Goal: Transaction & Acquisition: Purchase product/service

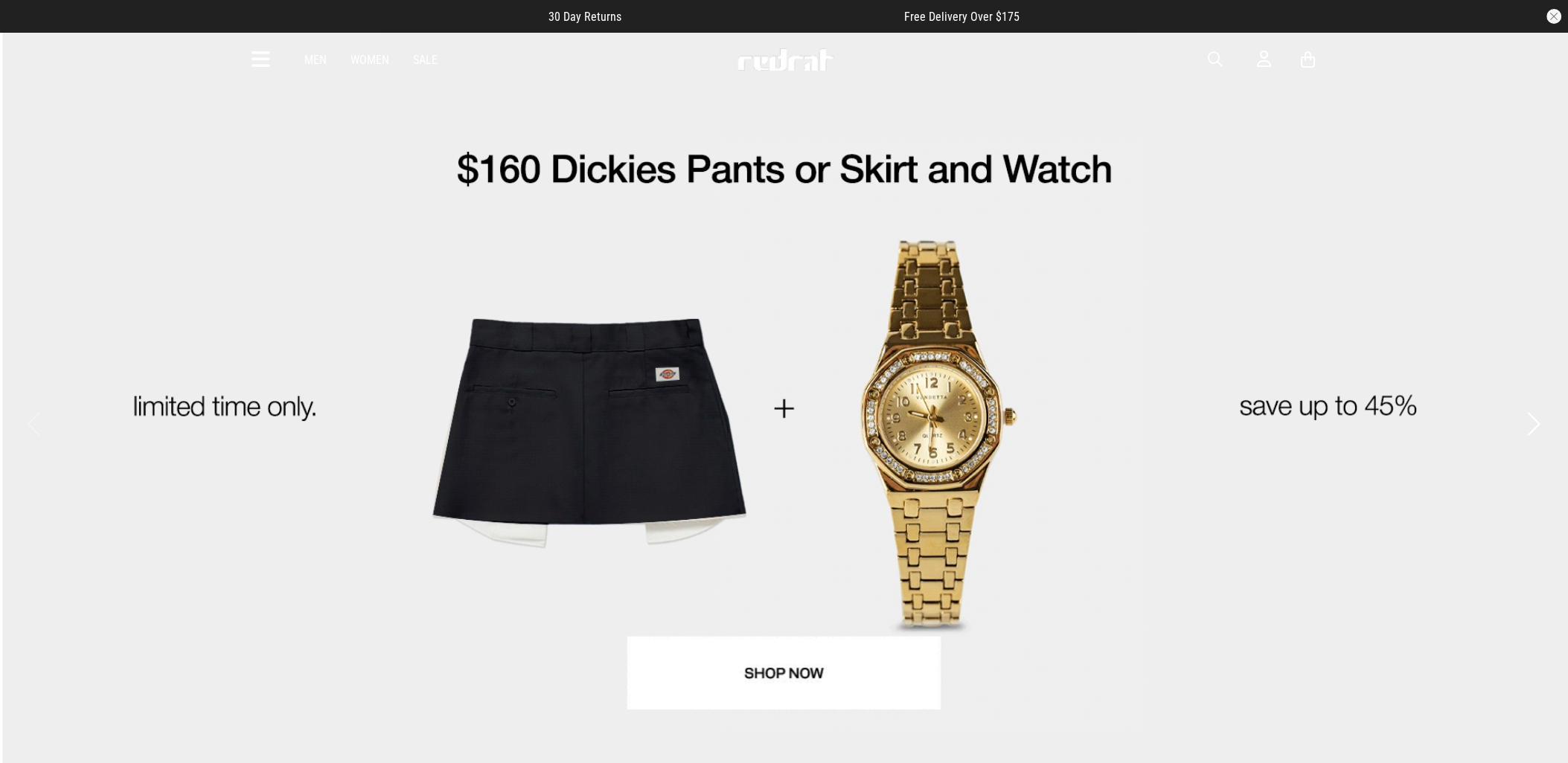
click at [1225, 60] on button "button" at bounding box center [1223, 59] width 30 height 18
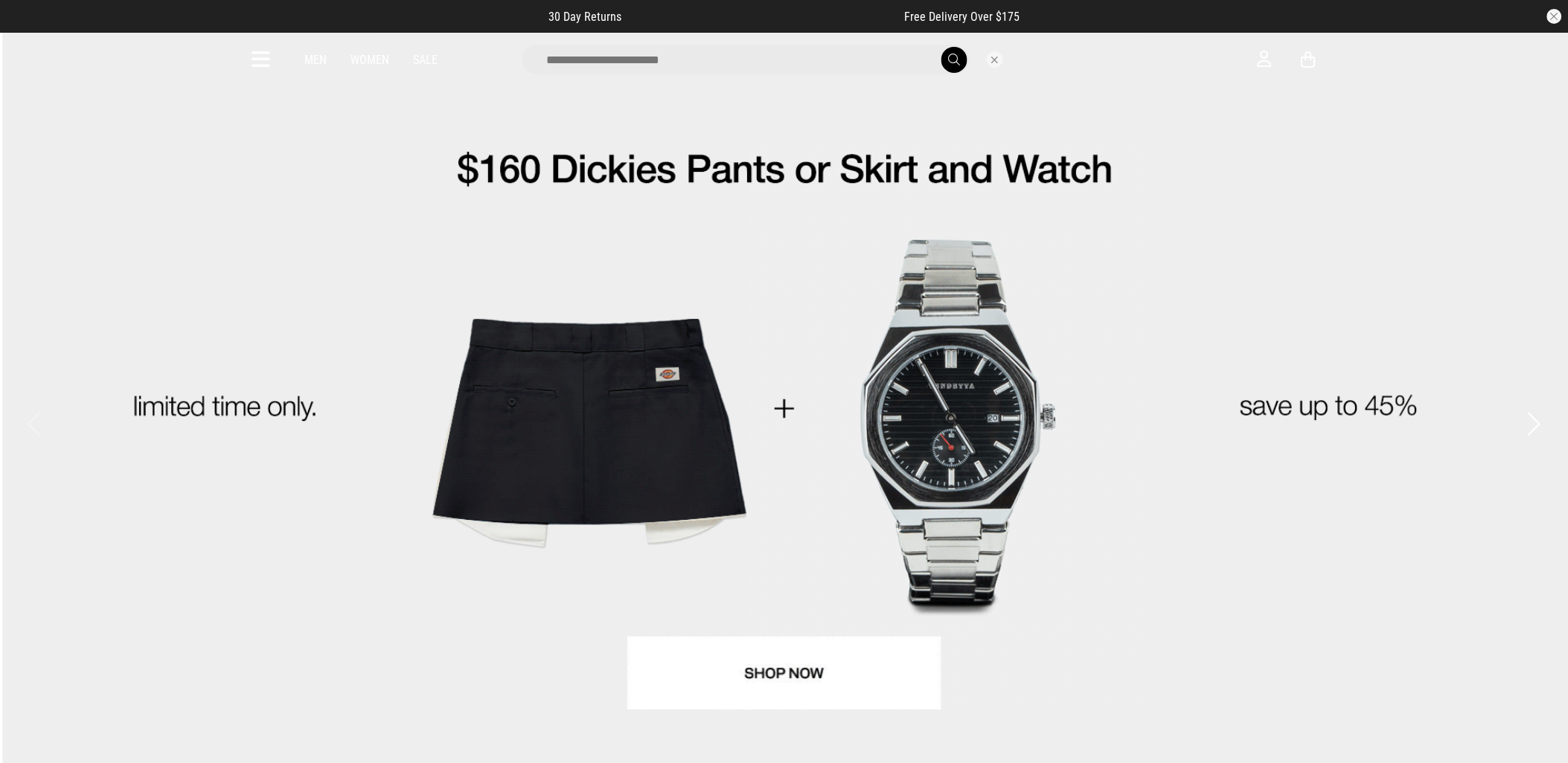
drag, startPoint x: 710, startPoint y: 70, endPoint x: 720, endPoint y: 55, distance: 18.0
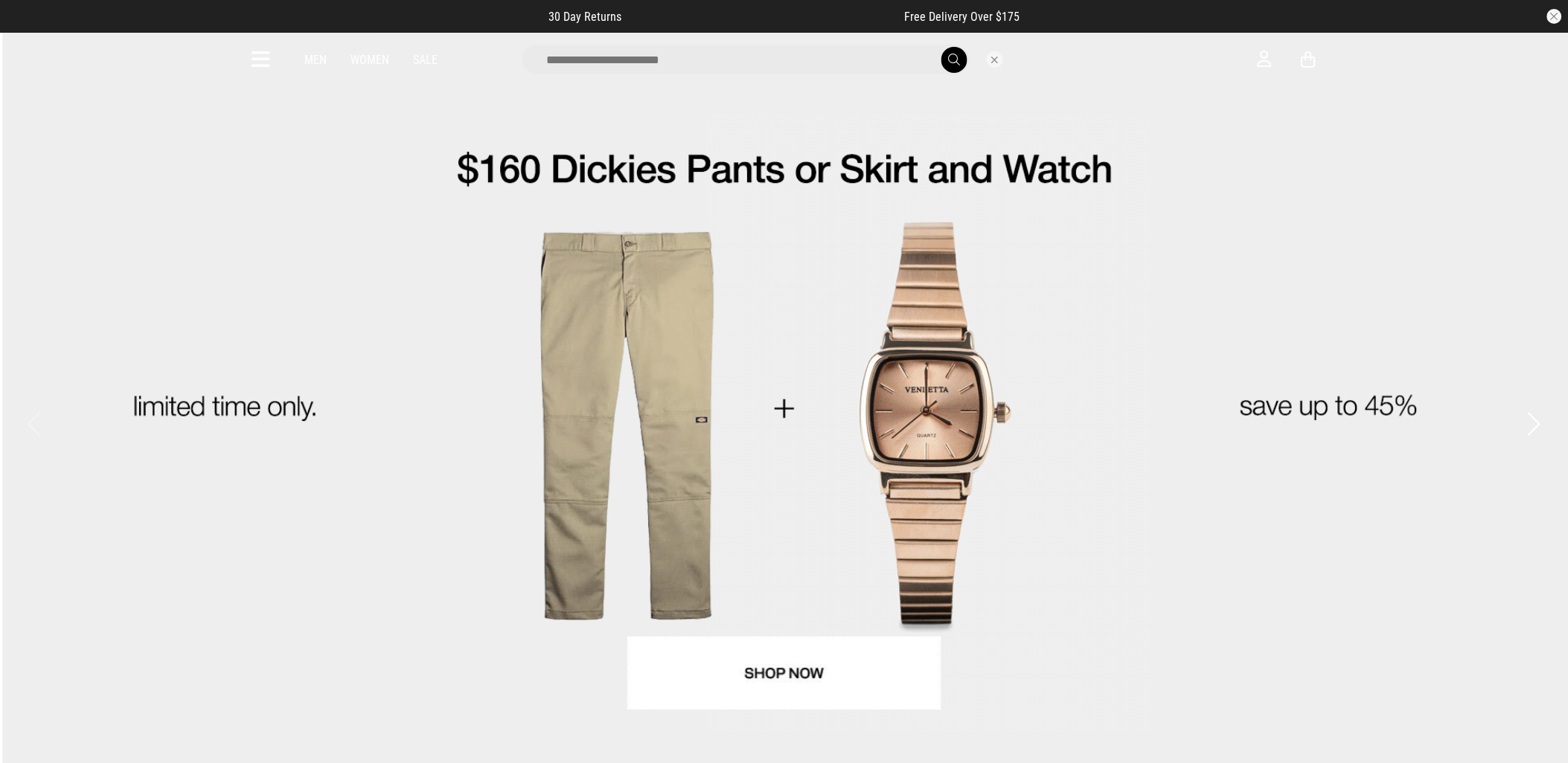
click at [710, 70] on input "search" at bounding box center [746, 59] width 447 height 30
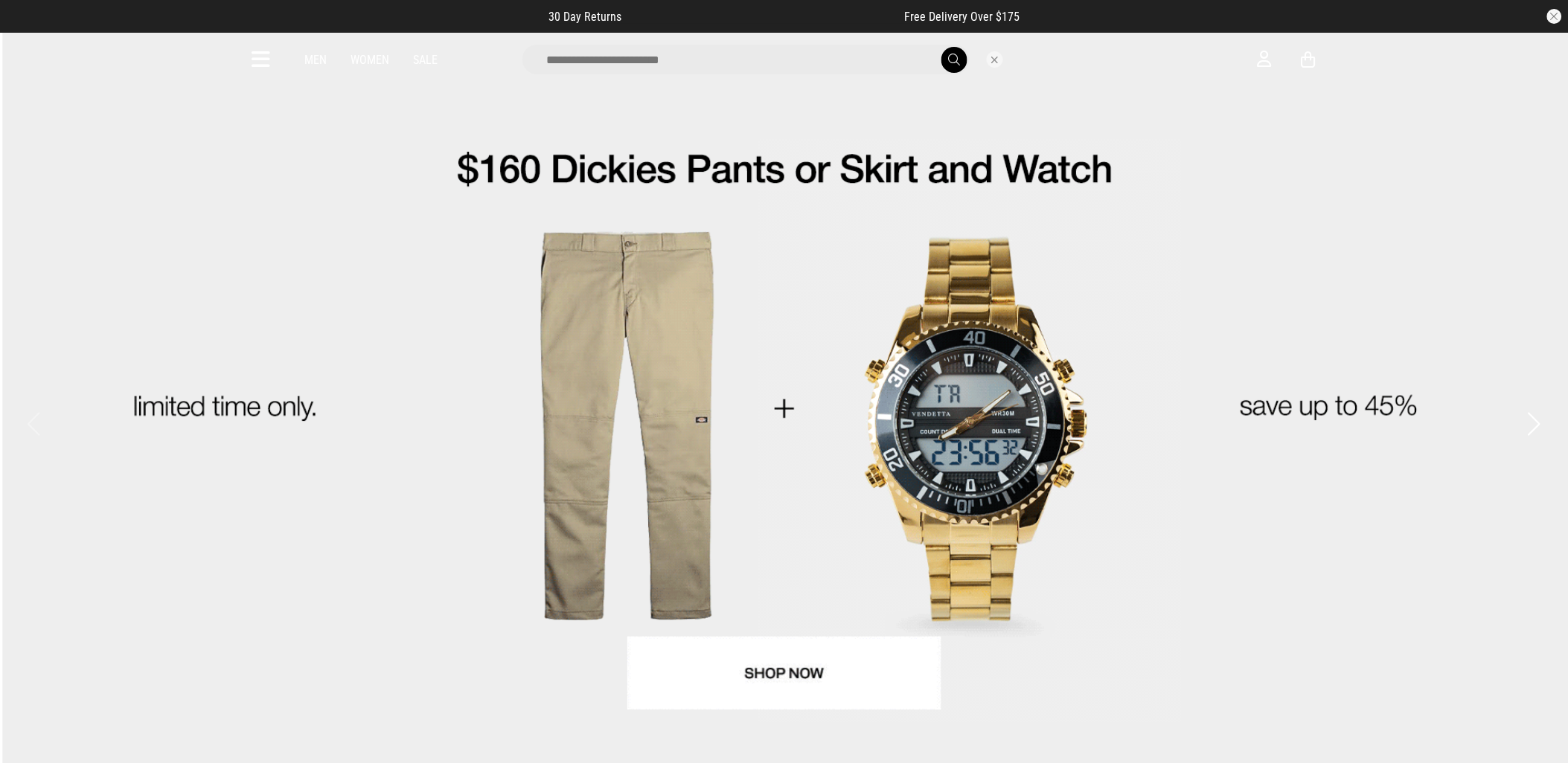
type input "*"
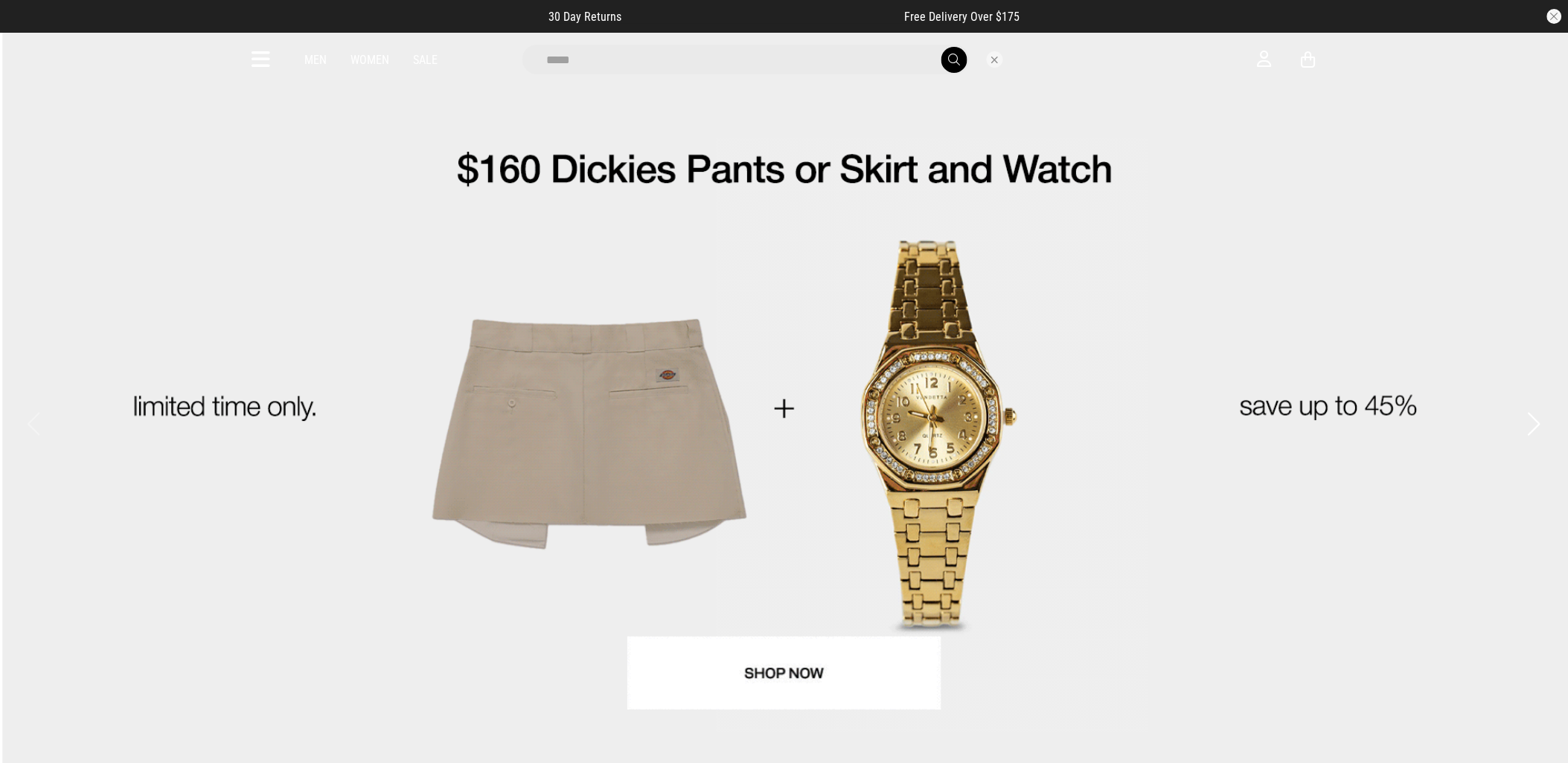
type input "*****"
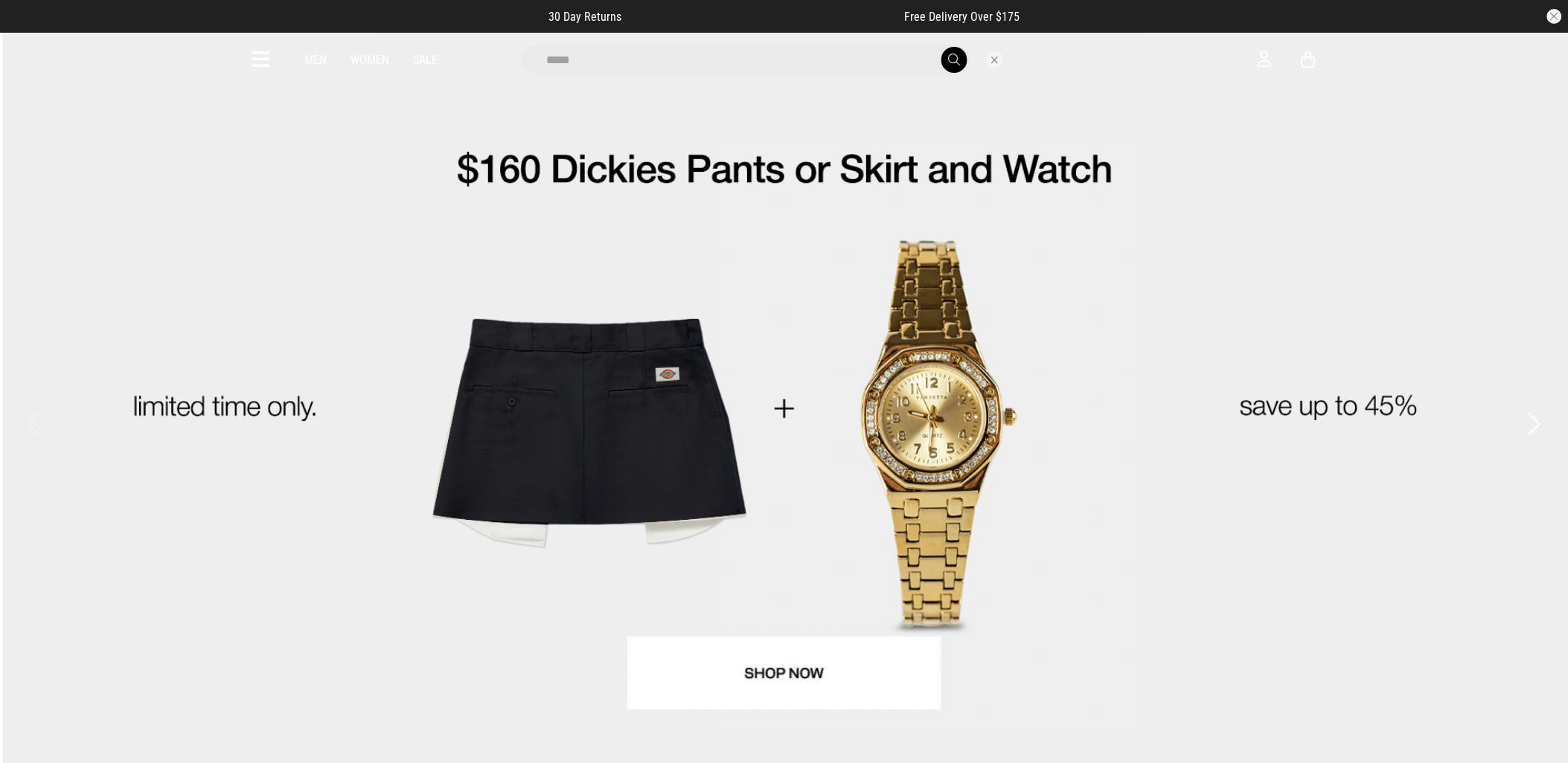
click at [941, 47] on button "submit" at bounding box center [954, 60] width 26 height 26
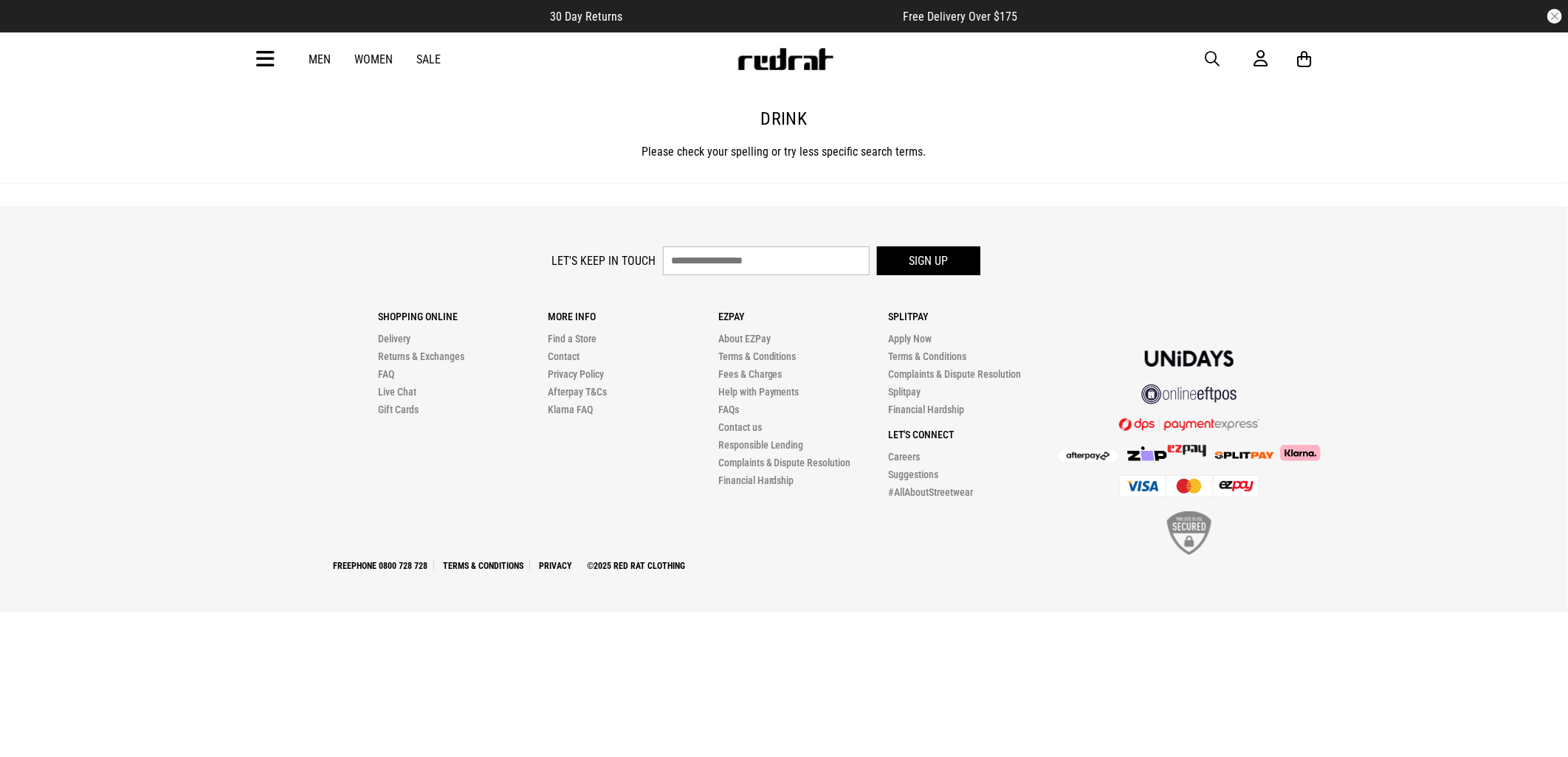
click at [1209, 45] on div "Men Women Sale Sign in New Back Footwear Back Mens Back Womens Back Youth & Kid…" at bounding box center [784, 59] width 1078 height 53
click at [1200, 62] on div "Men Women Sale Sign in New Back Footwear Back Mens Back Womens Back Youth & Kid…" at bounding box center [784, 59] width 1078 height 53
click at [1209, 62] on span "button" at bounding box center [1212, 58] width 14 height 17
click at [758, 66] on input "search" at bounding box center [747, 58] width 444 height 30
type input "******"
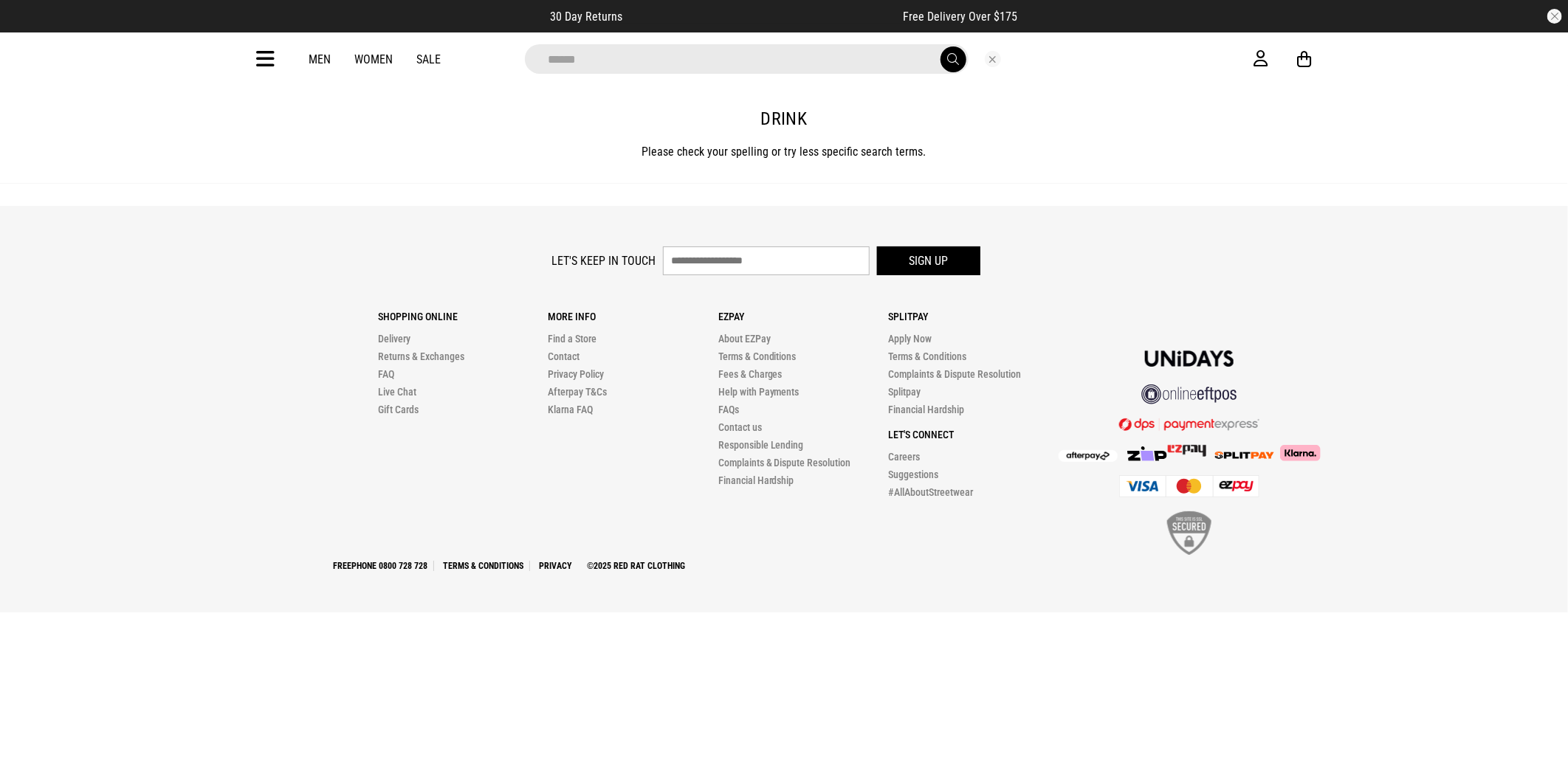
click at [940, 46] on button "submit" at bounding box center [953, 59] width 26 height 26
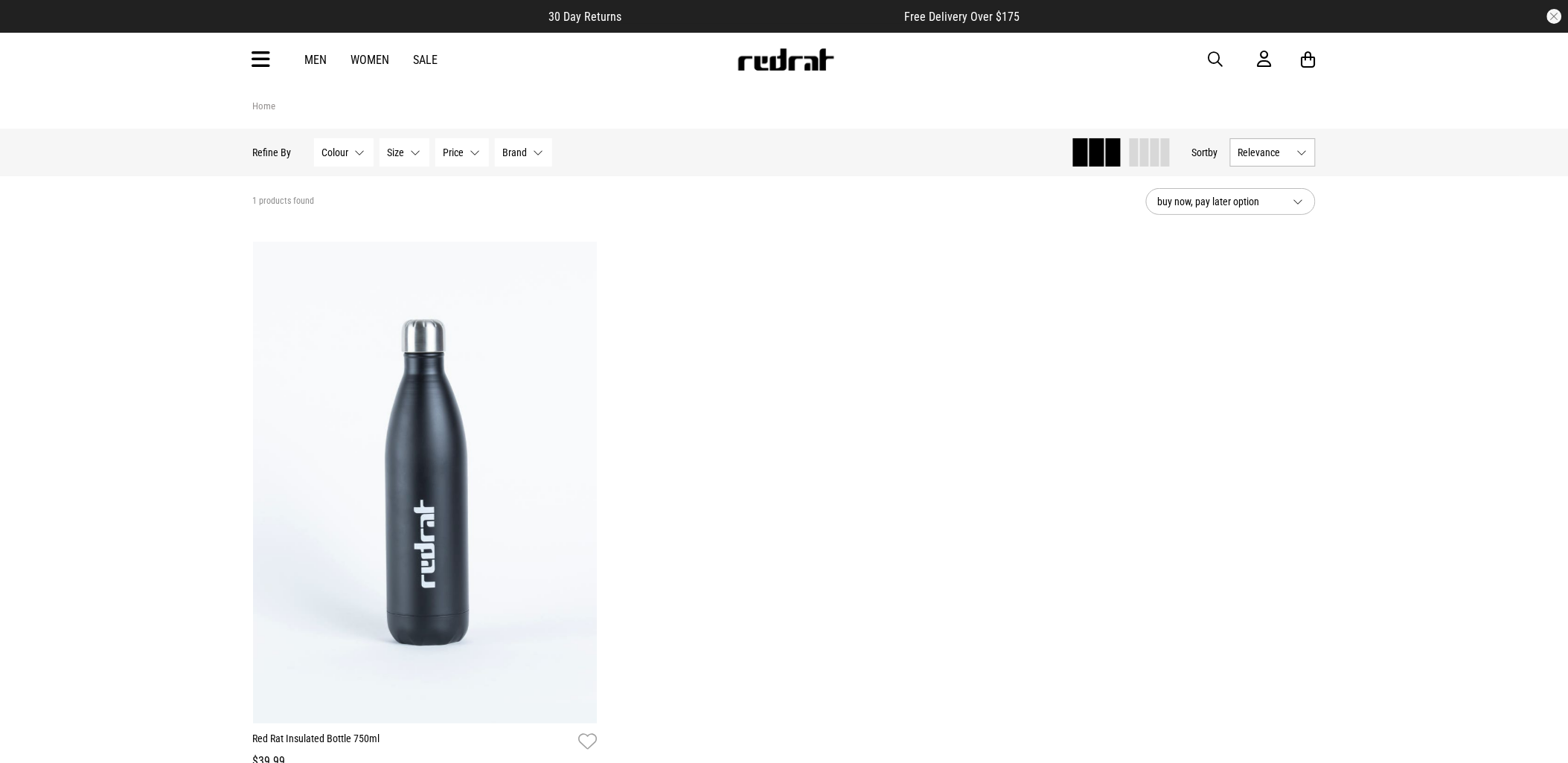
click at [256, 52] on icon at bounding box center [261, 60] width 18 height 24
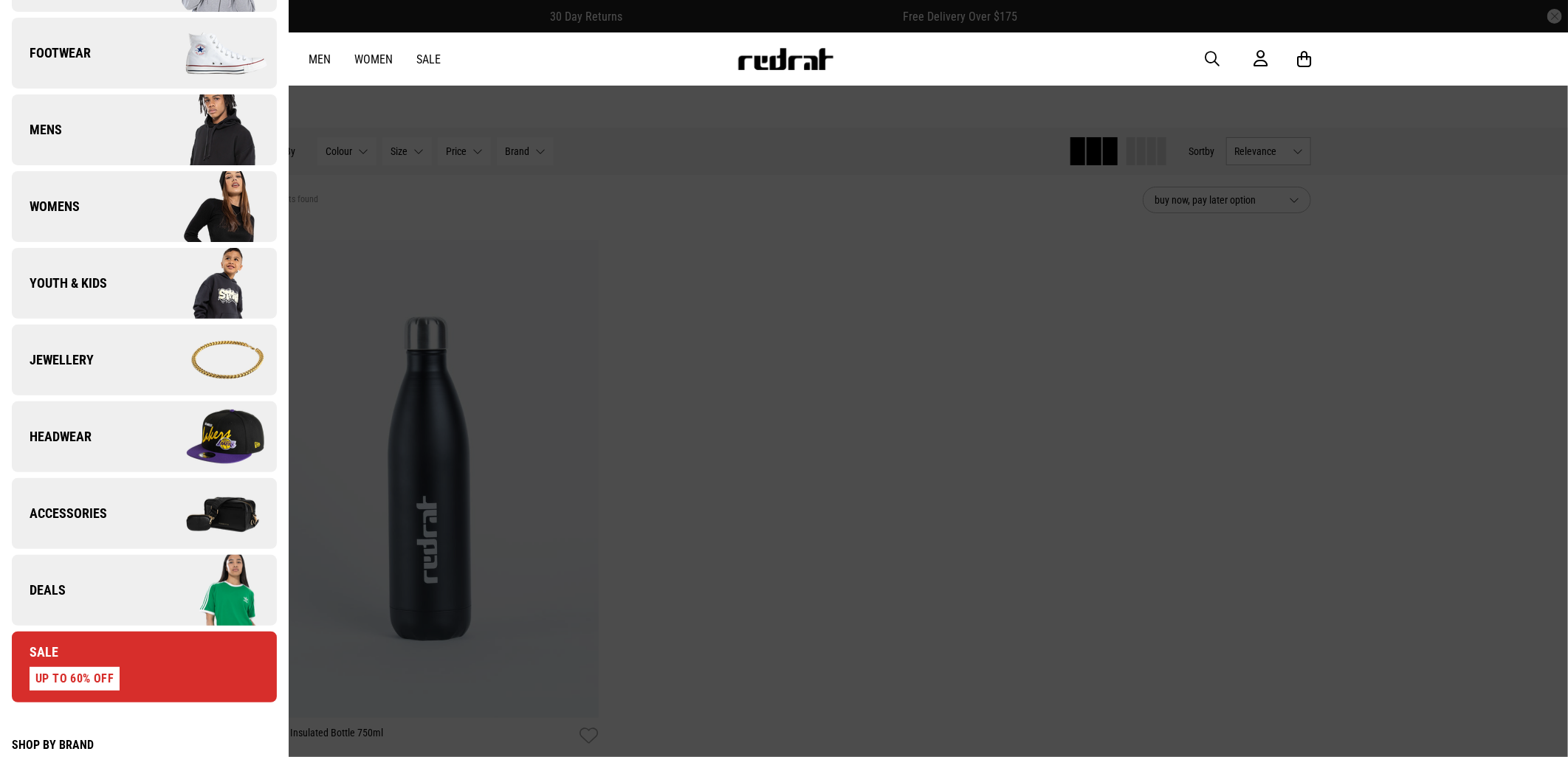
scroll to position [328, 0]
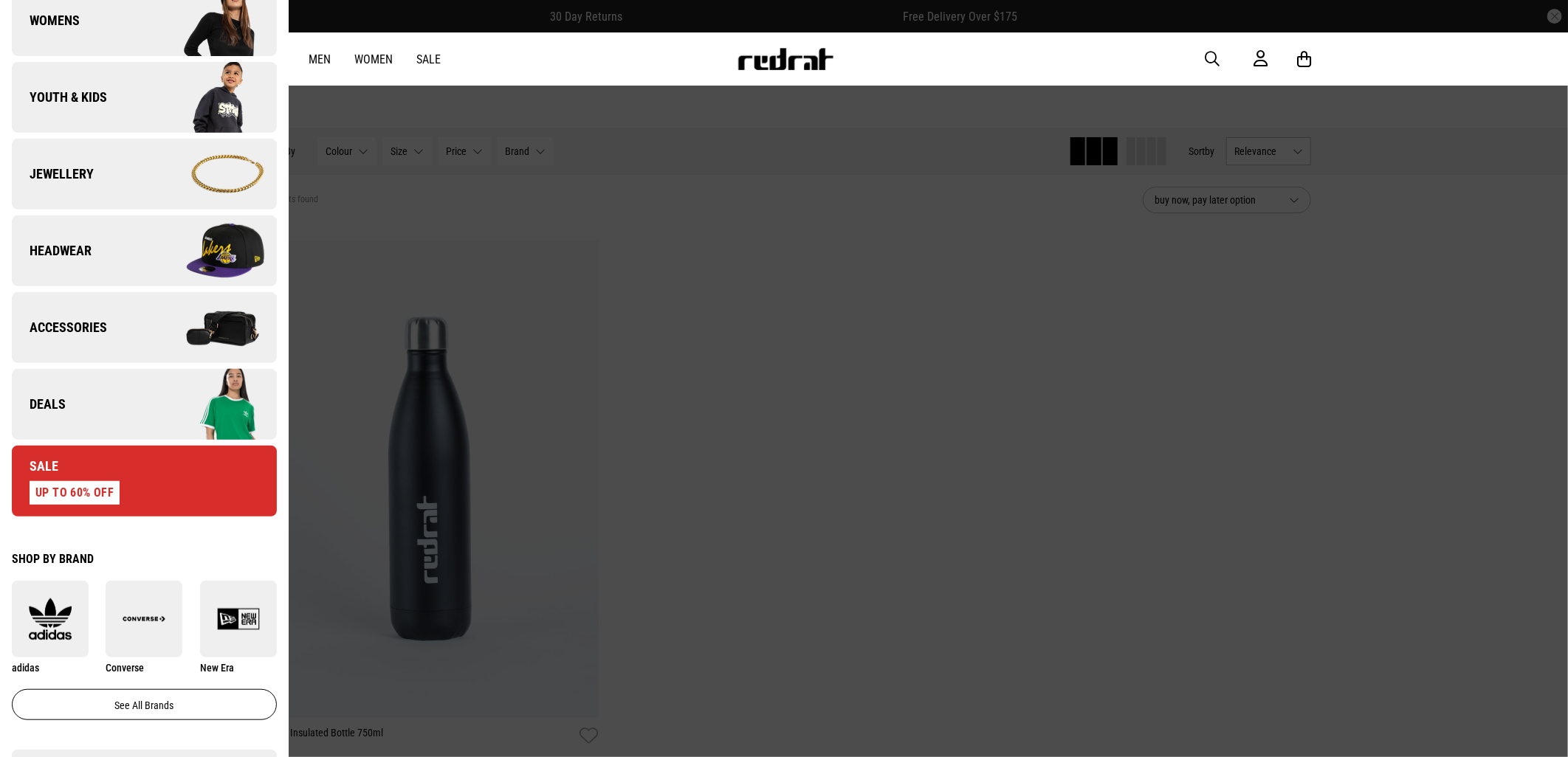
click at [168, 328] on img at bounding box center [210, 327] width 132 height 74
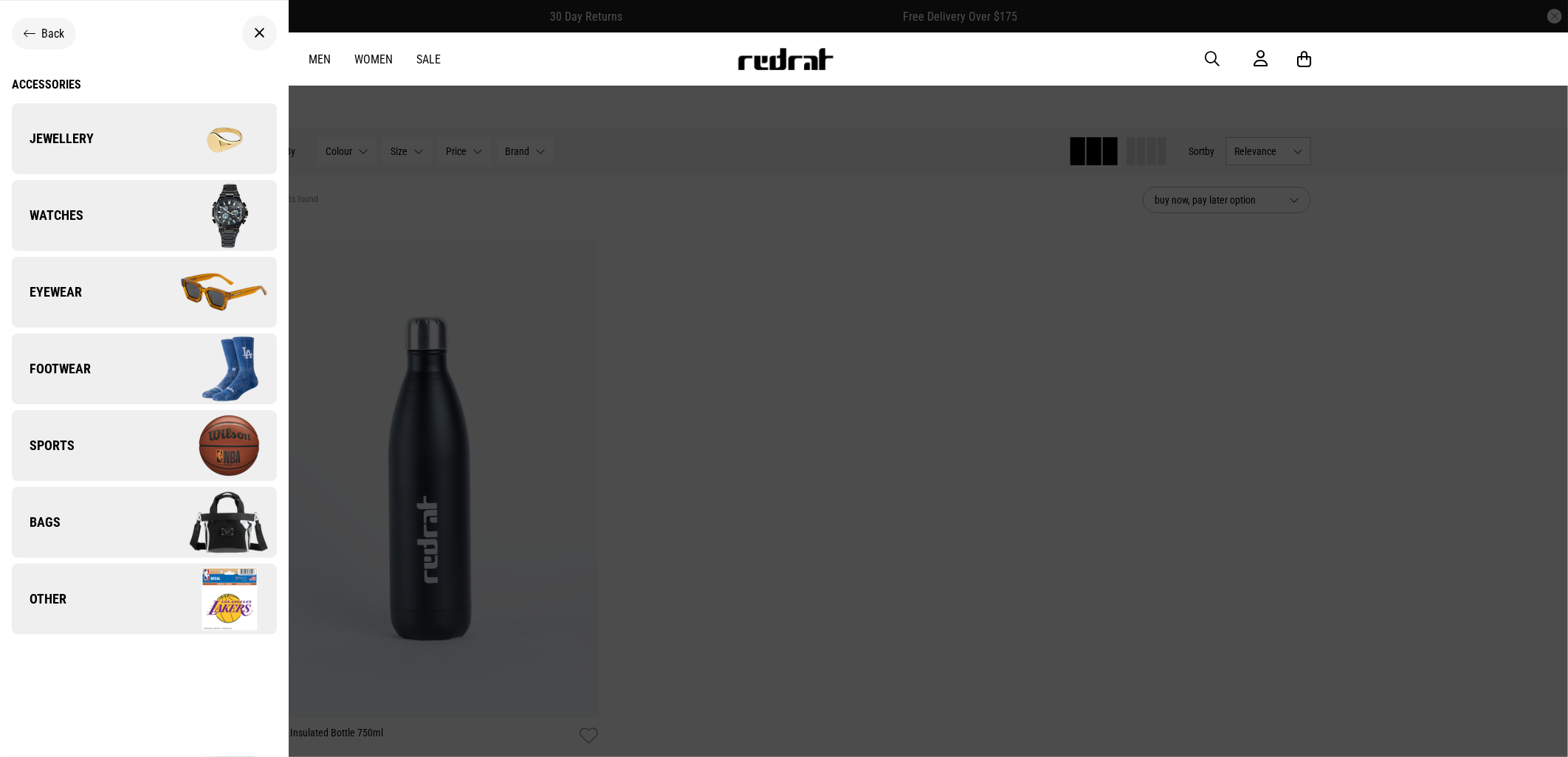
click at [169, 604] on img at bounding box center [210, 599] width 132 height 74
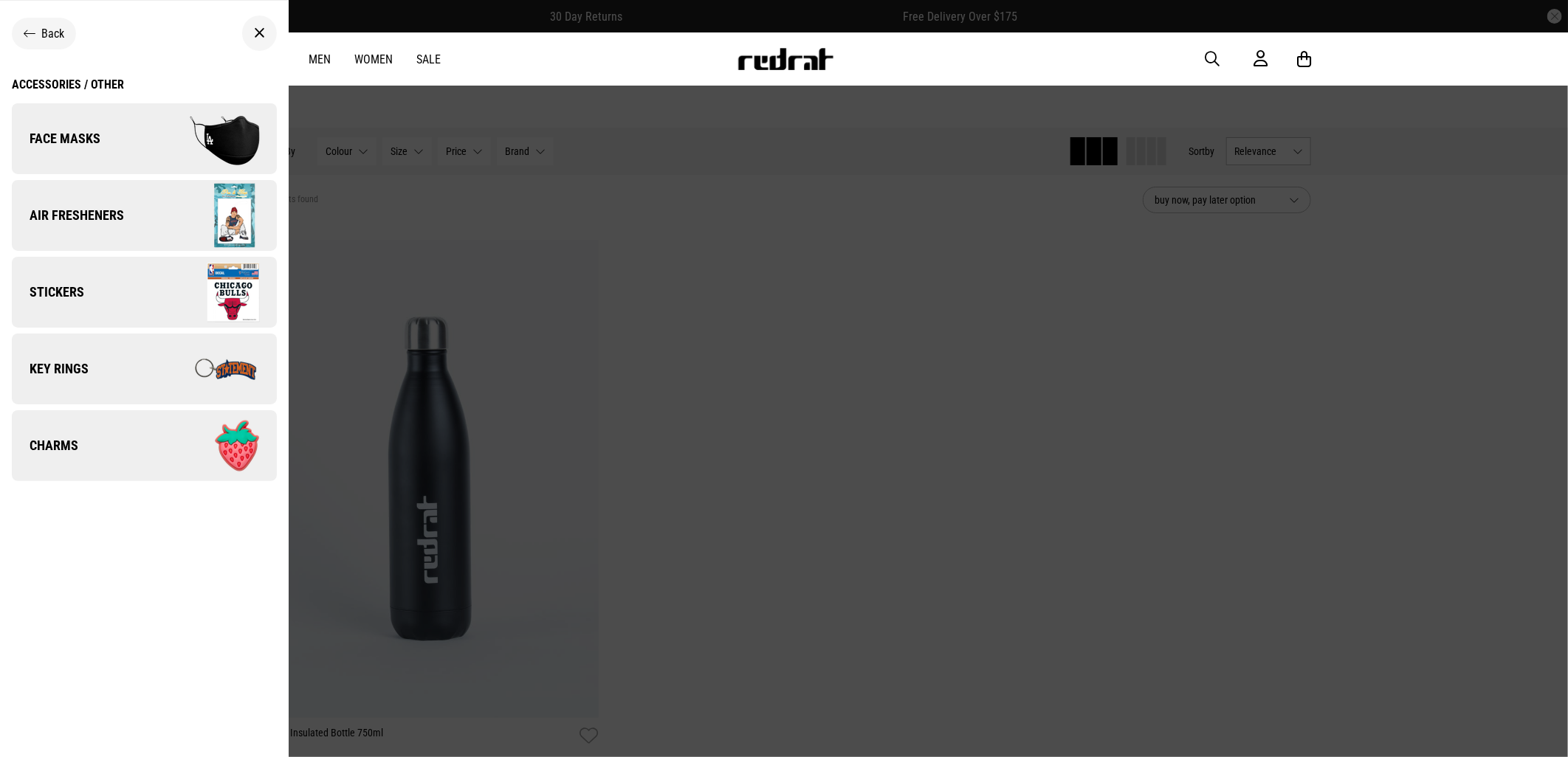
click at [79, 90] on div "Accessories / Other" at bounding box center [68, 84] width 112 height 14
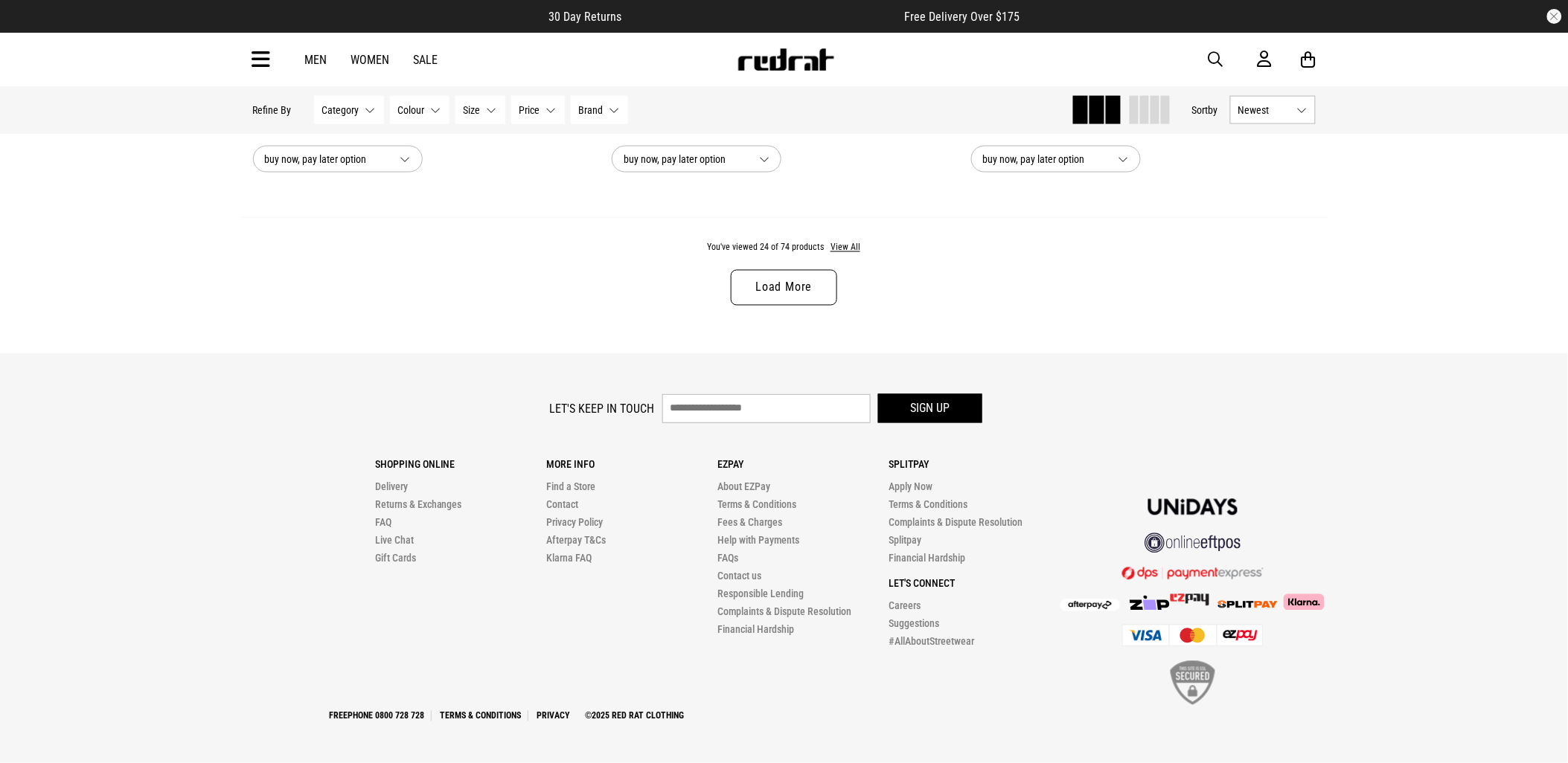
click at [797, 284] on link "Load More" at bounding box center [783, 288] width 106 height 36
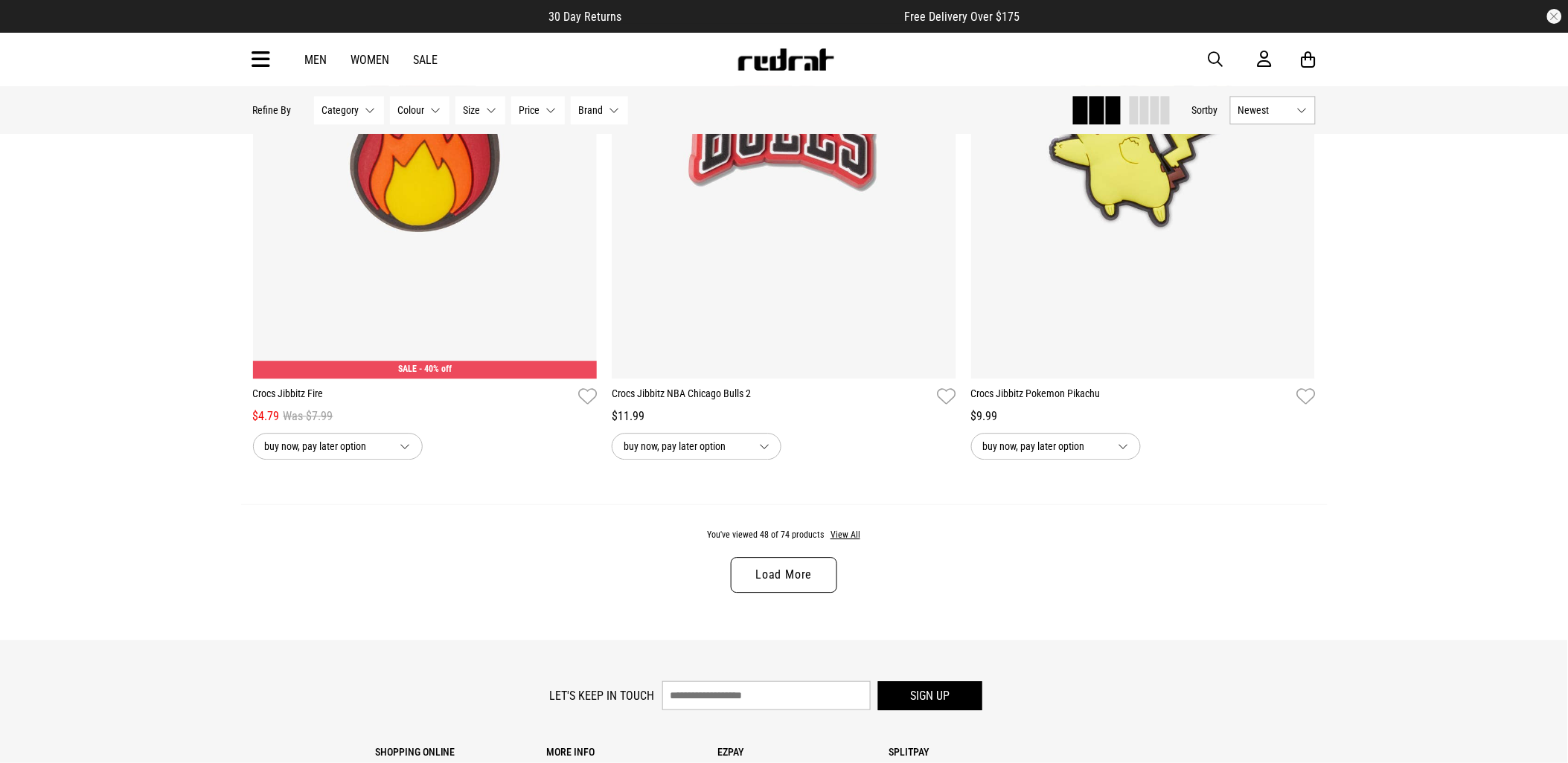
scroll to position [9561, 0]
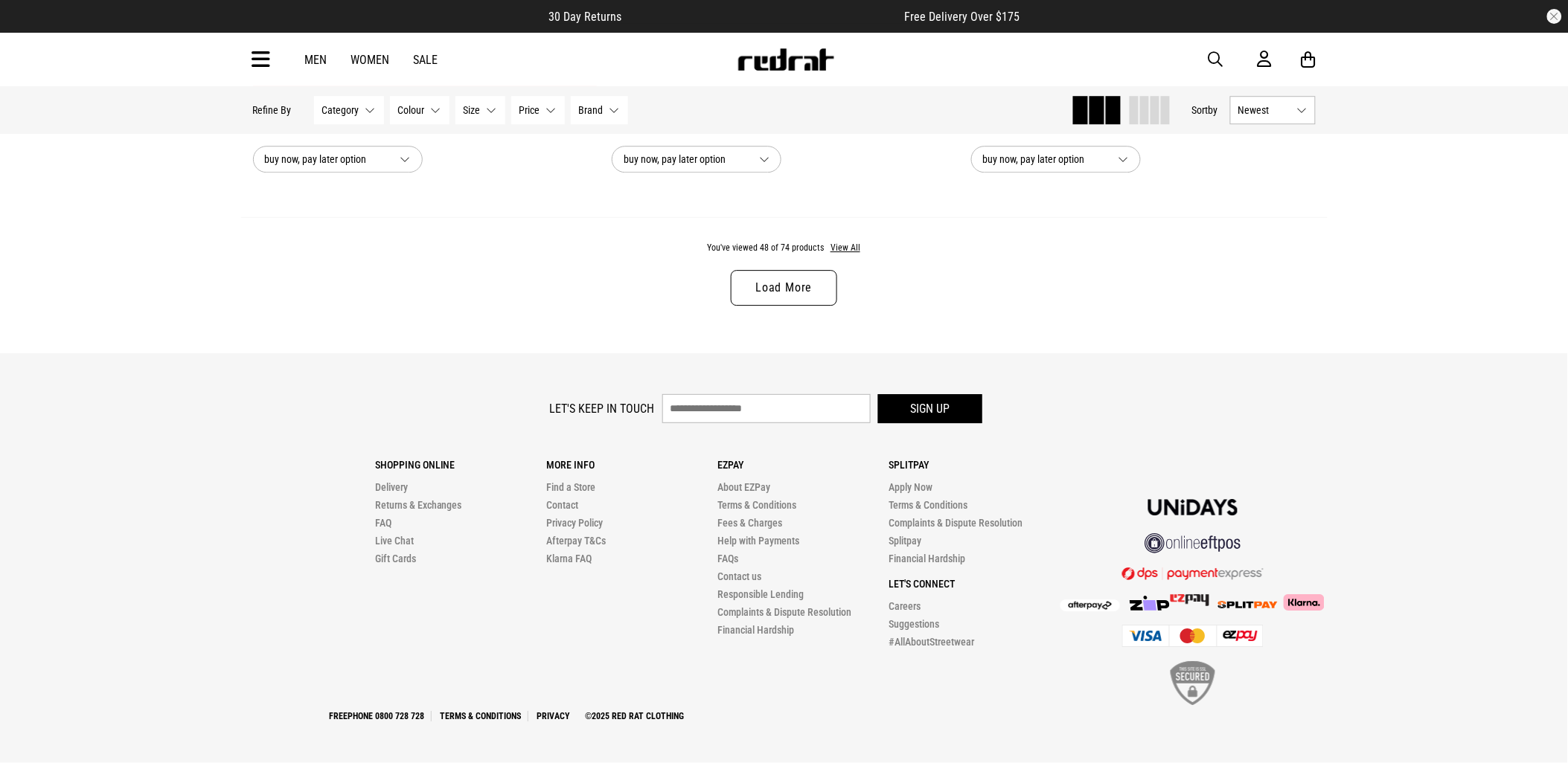
click at [782, 249] on div "You've viewed 48 of 74 products View All" at bounding box center [783, 248] width 154 height 13
click at [790, 278] on link "Load More" at bounding box center [783, 288] width 106 height 36
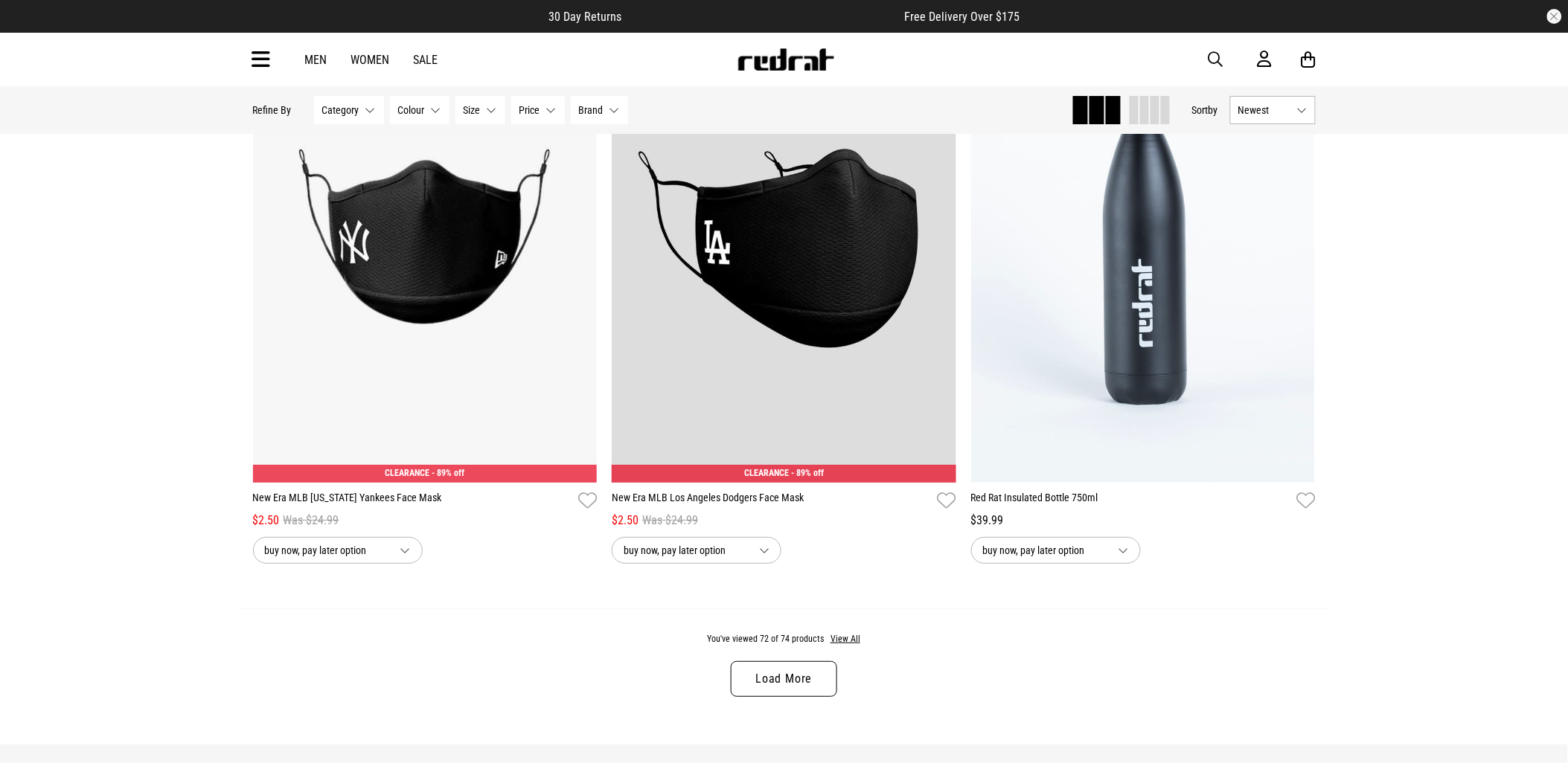
scroll to position [14308, 0]
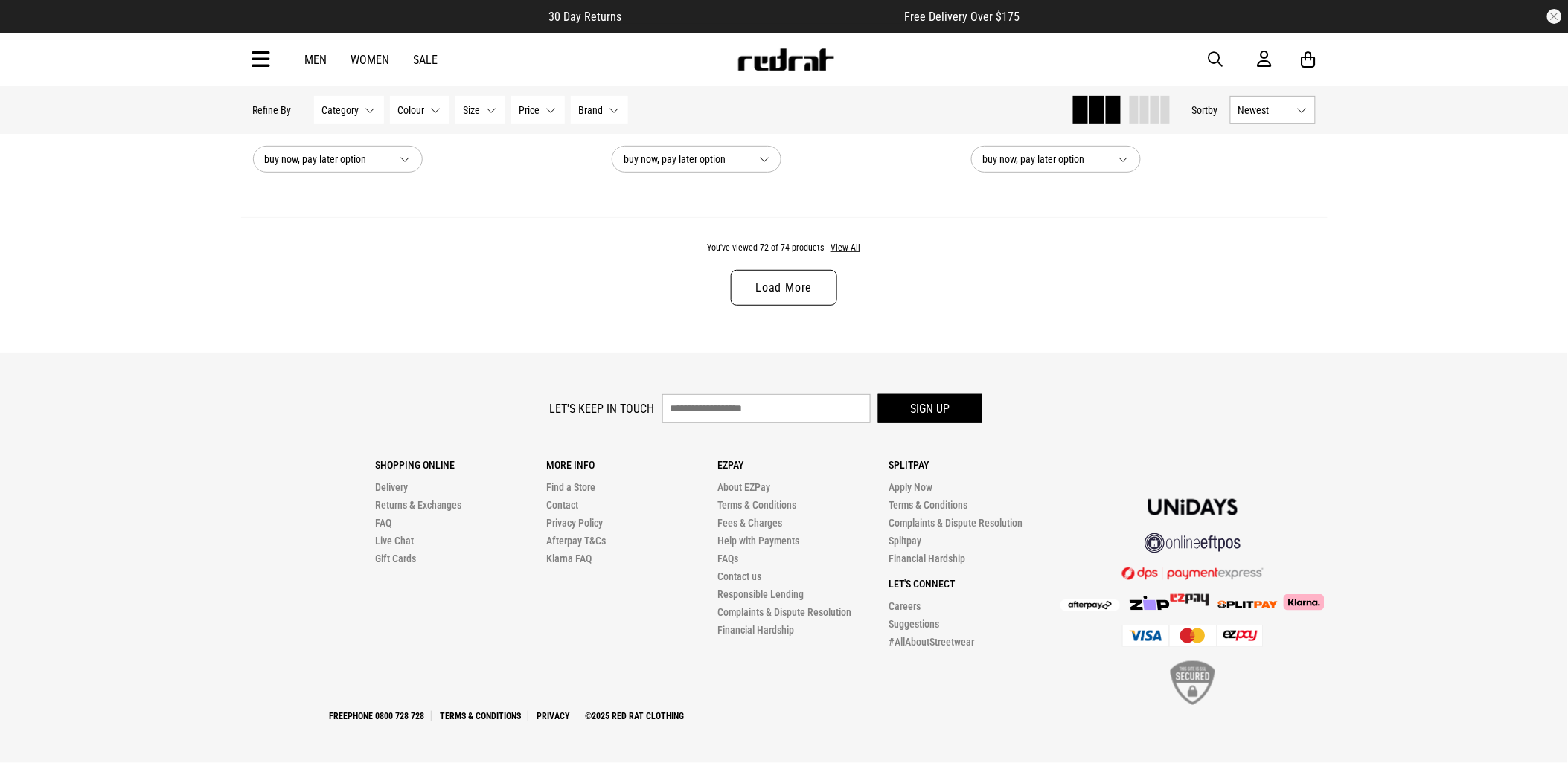
click at [782, 278] on link "Load More" at bounding box center [783, 288] width 106 height 36
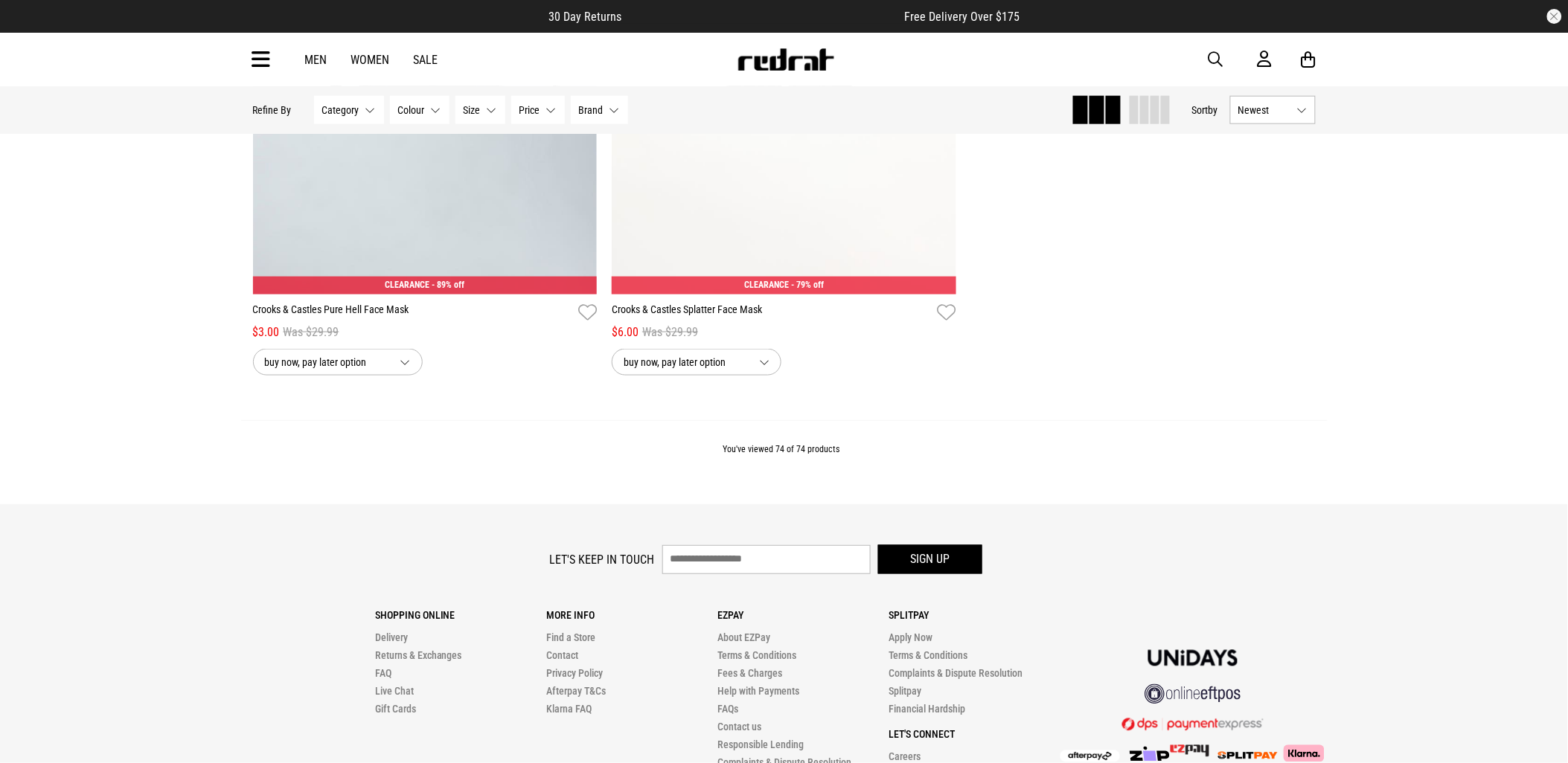
scroll to position [14437, 0]
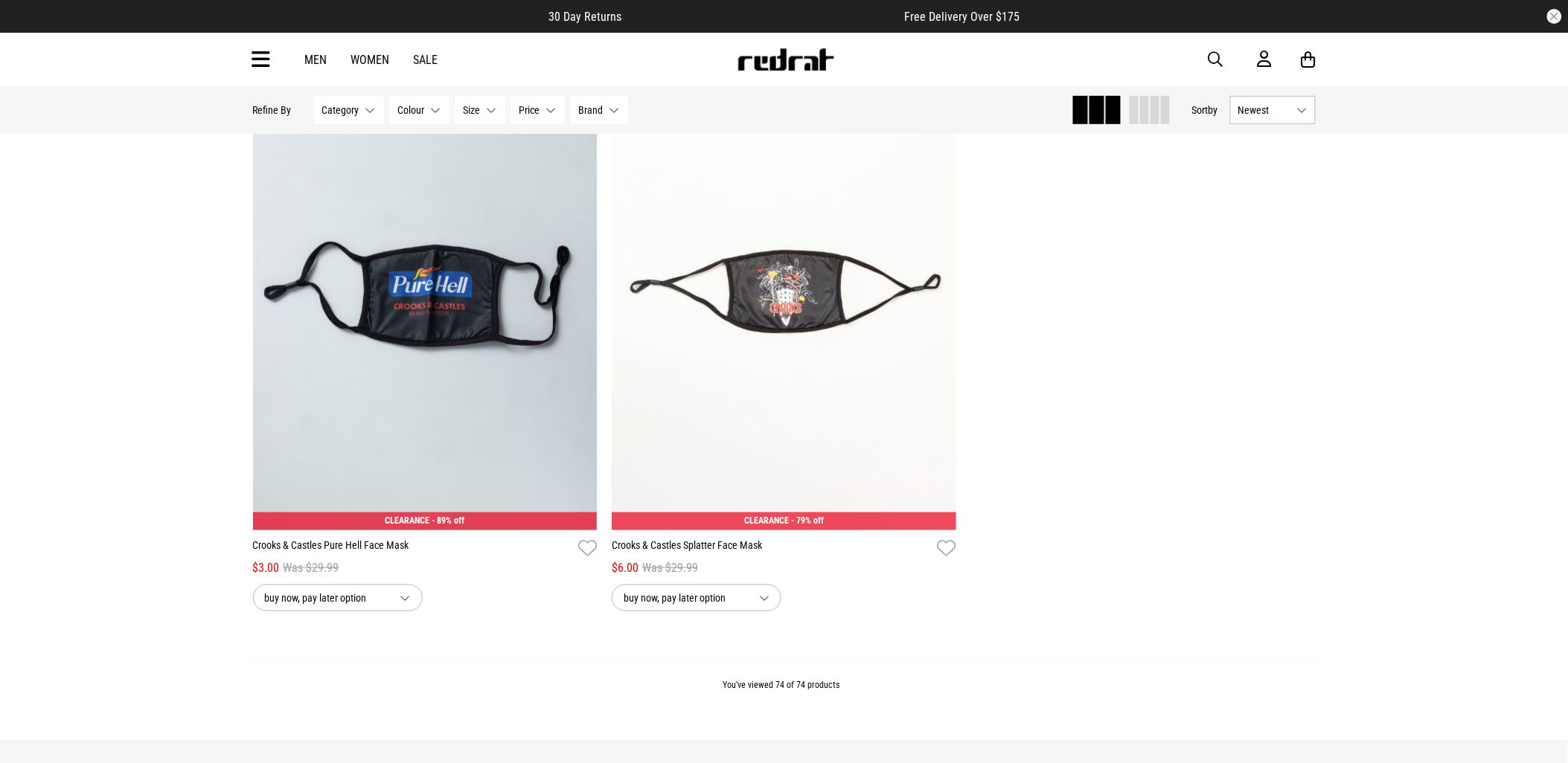
click at [1214, 58] on span "button" at bounding box center [1215, 59] width 15 height 18
type input "**********"
click at [941, 47] on button "submit" at bounding box center [954, 60] width 26 height 26
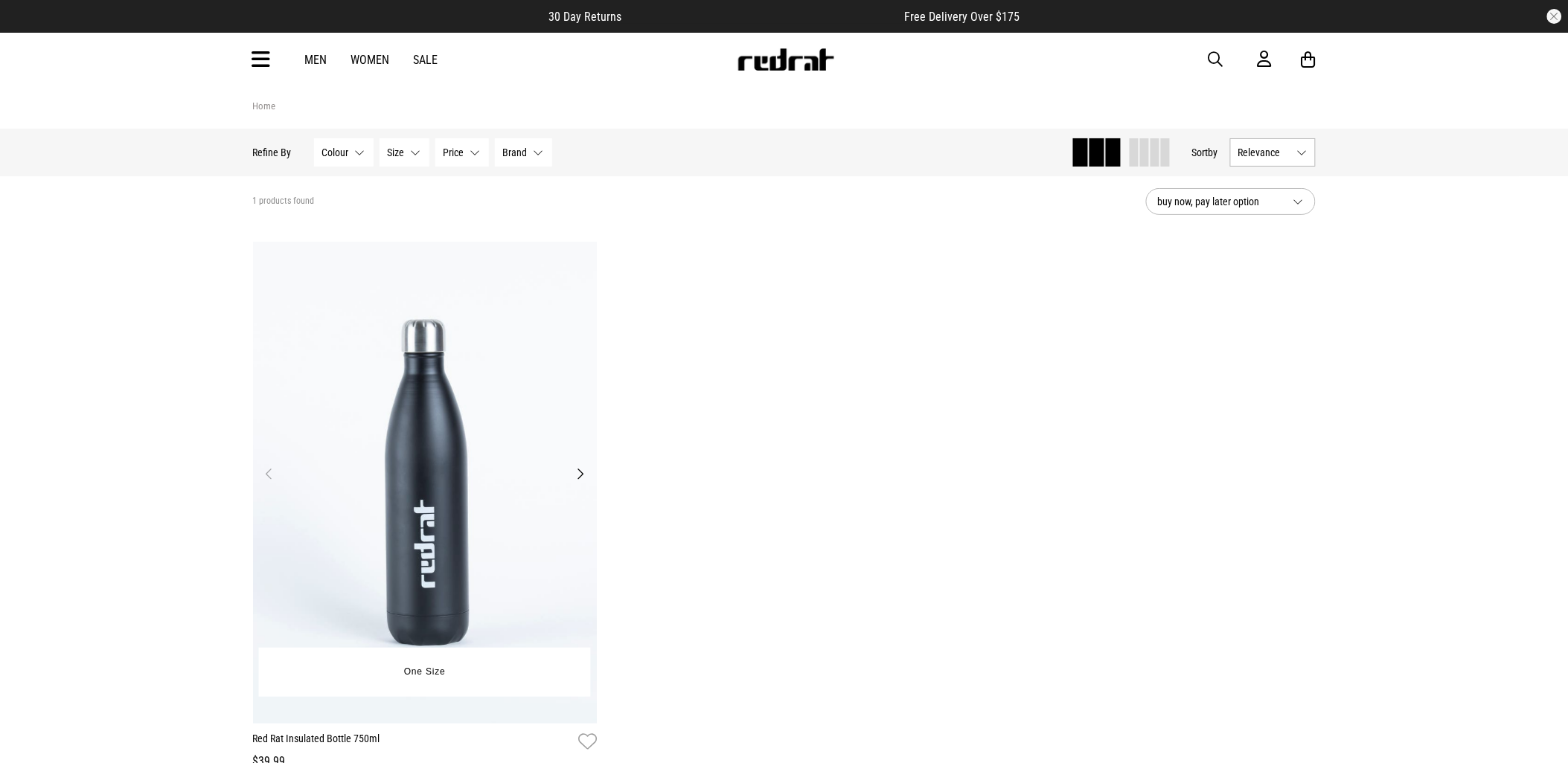
click at [507, 378] on img at bounding box center [425, 483] width 345 height 482
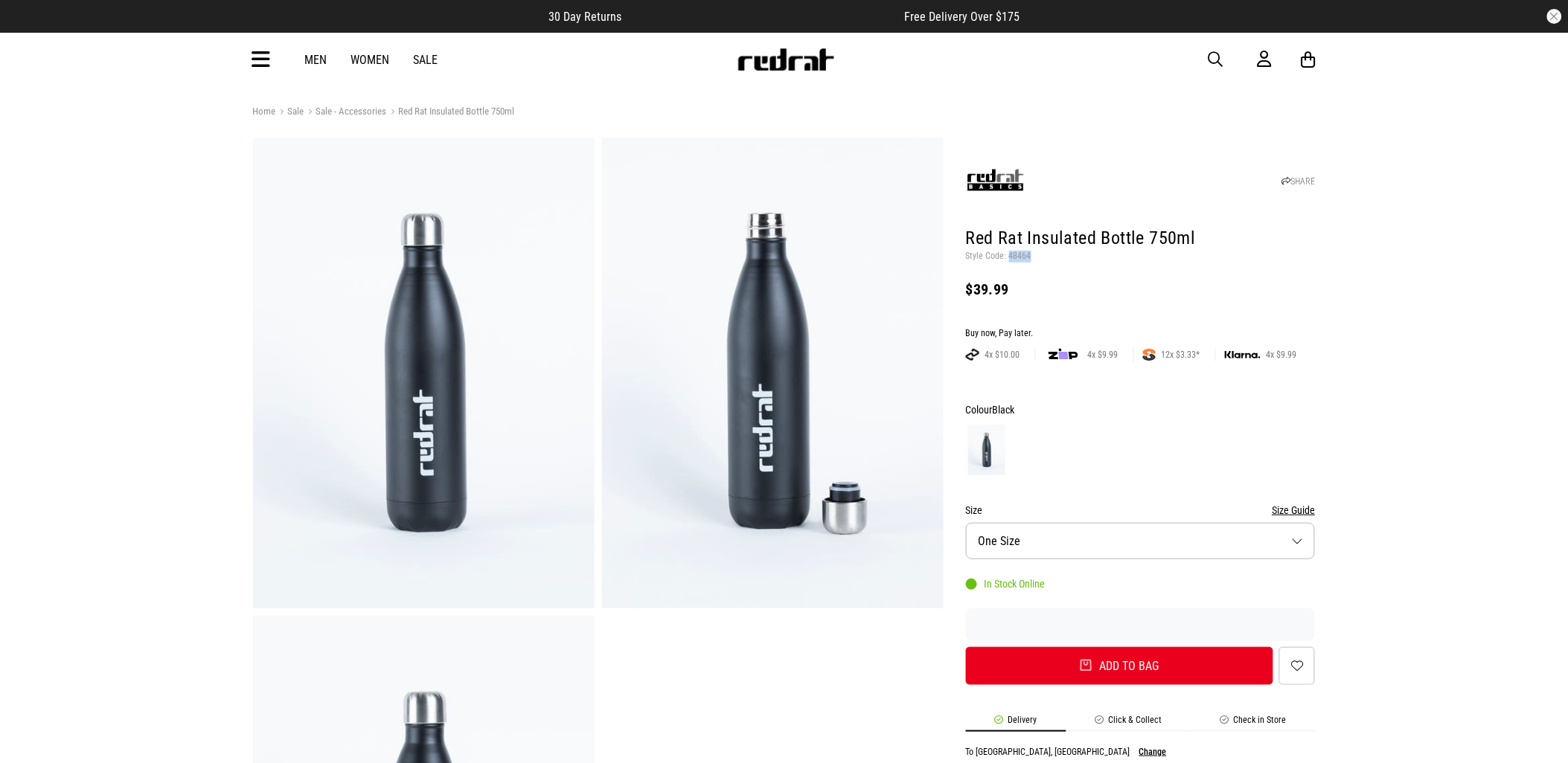
drag, startPoint x: 1031, startPoint y: 261, endPoint x: 1007, endPoint y: 255, distance: 24.7
click at [1007, 255] on p "Style Code: 48464" at bounding box center [1140, 257] width 350 height 12
copy p "48464"
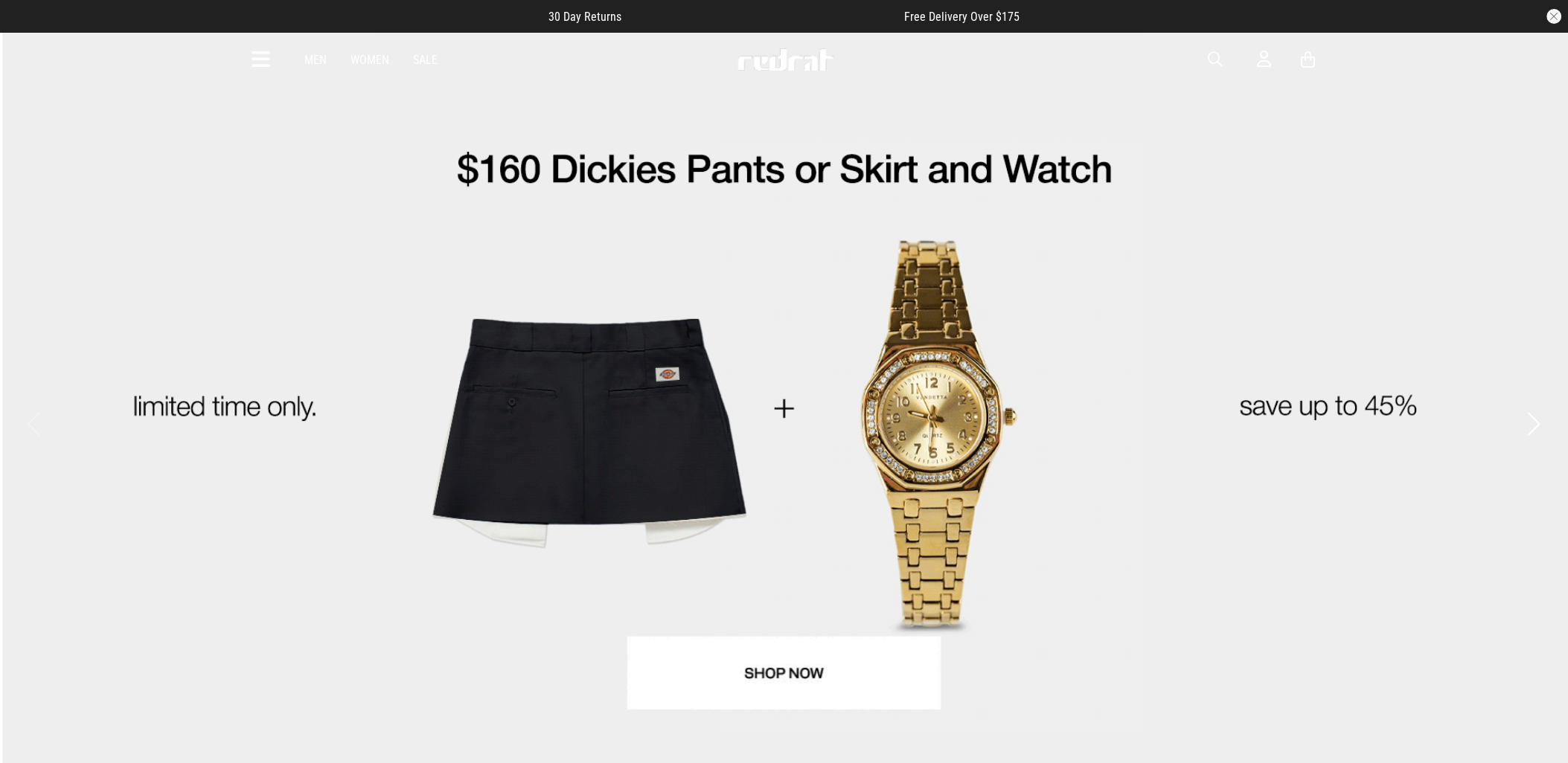
click at [1217, 63] on span "button" at bounding box center [1215, 59] width 15 height 18
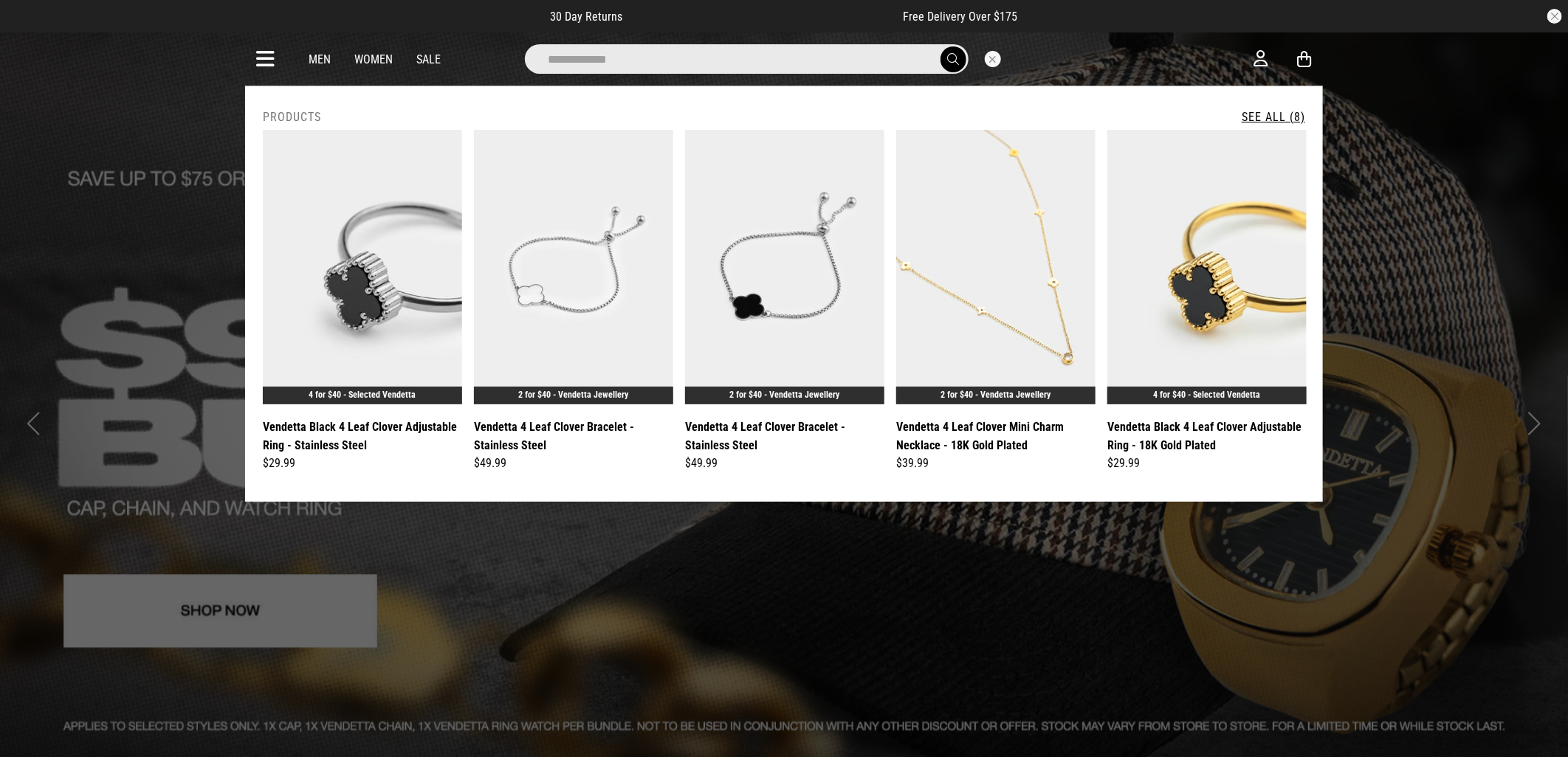
type input "**********"
click at [940, 46] on button "submit" at bounding box center [953, 59] width 26 height 26
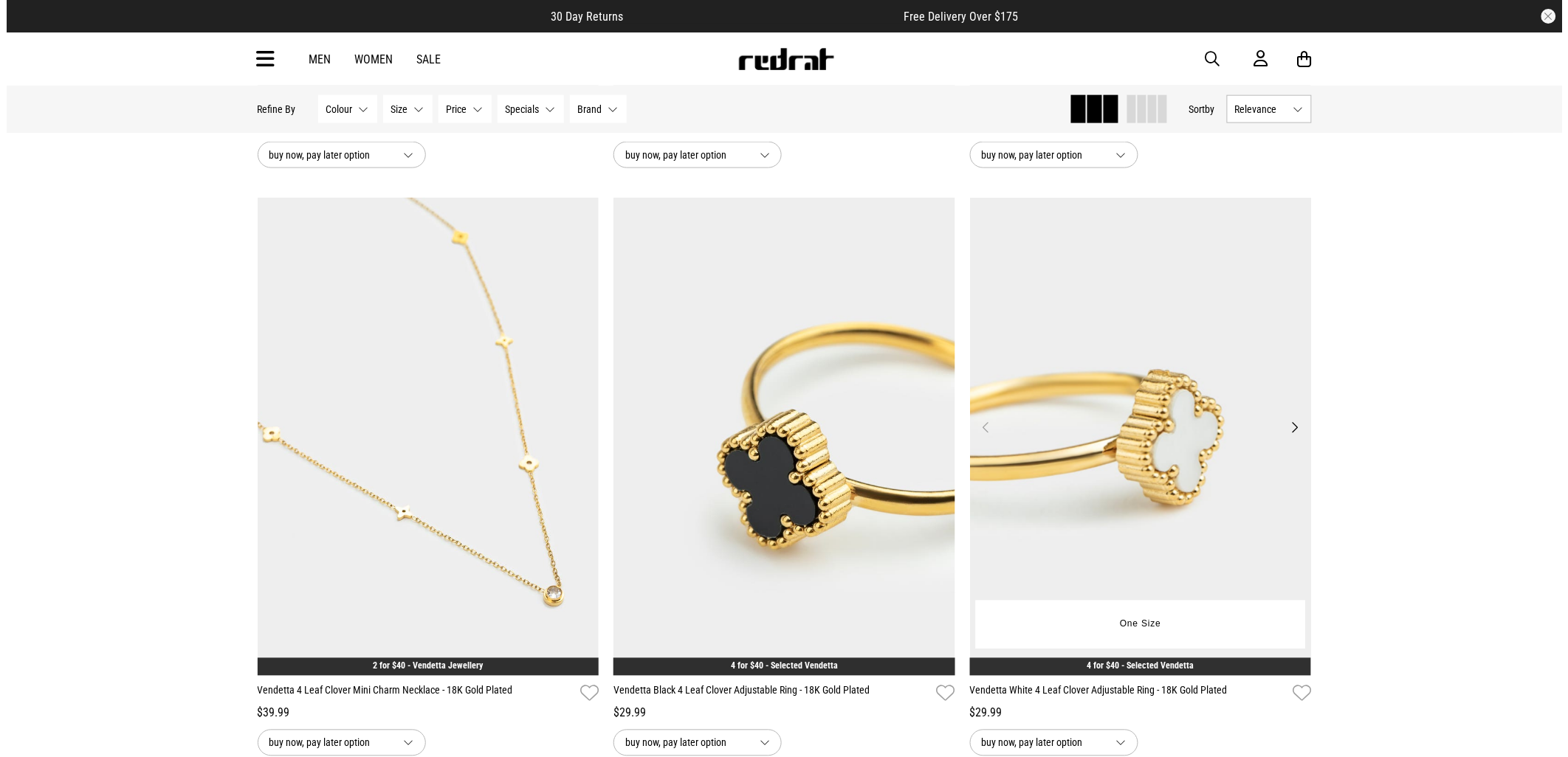
scroll to position [528, 0]
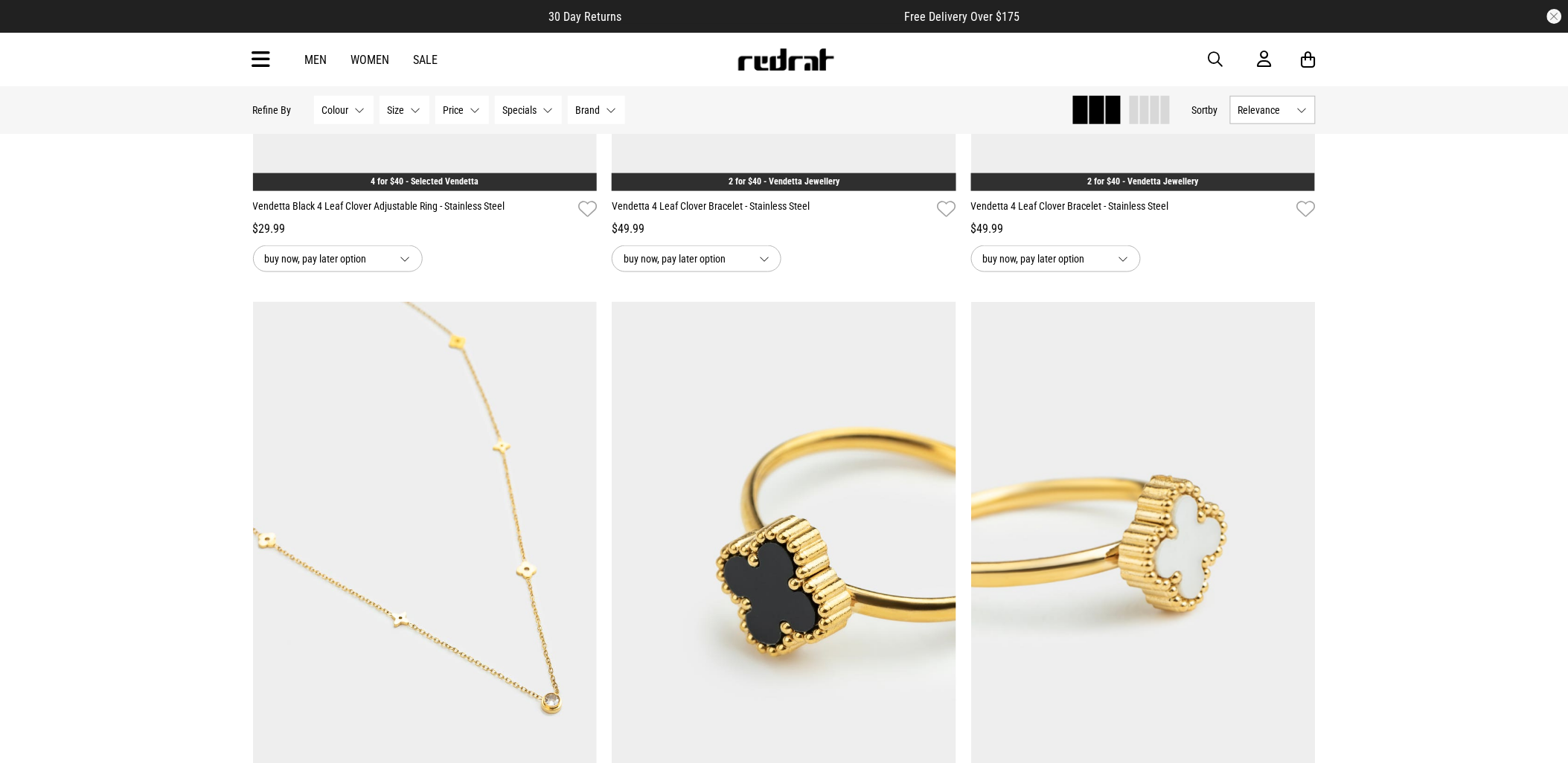
click at [1214, 55] on span "button" at bounding box center [1215, 59] width 15 height 18
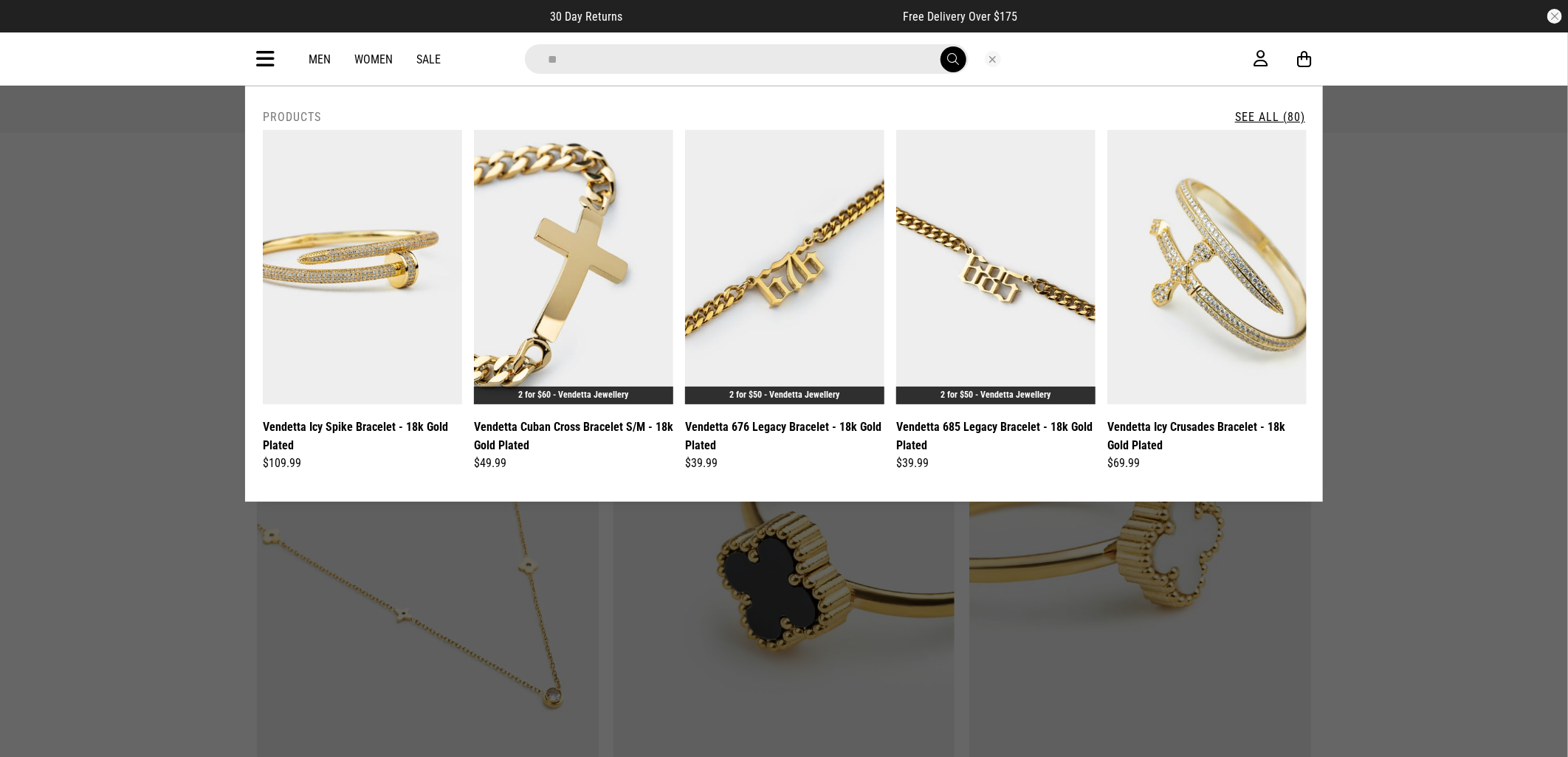
type input "*"
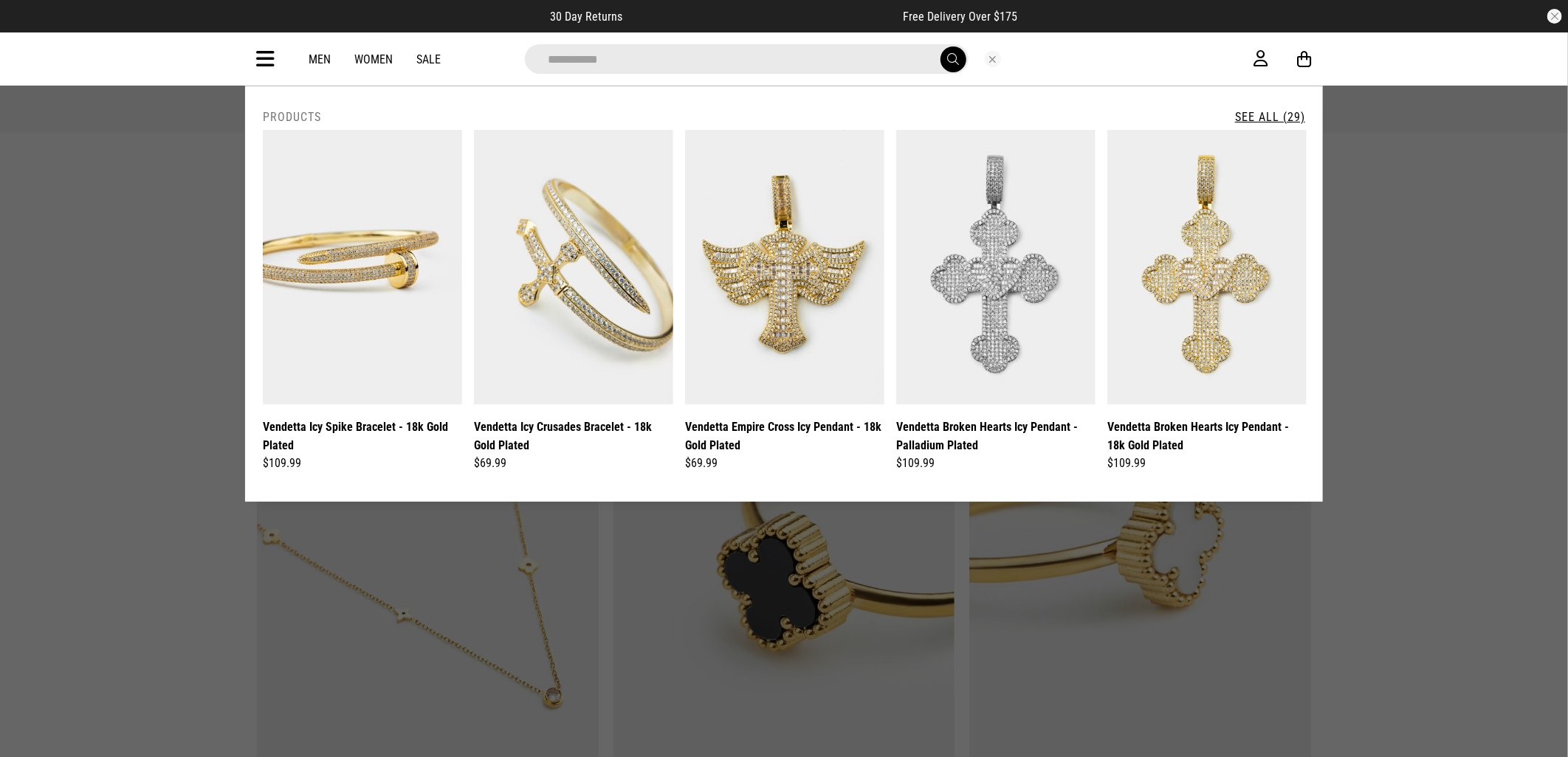
type input "**********"
click at [940, 46] on button "submit" at bounding box center [953, 59] width 26 height 26
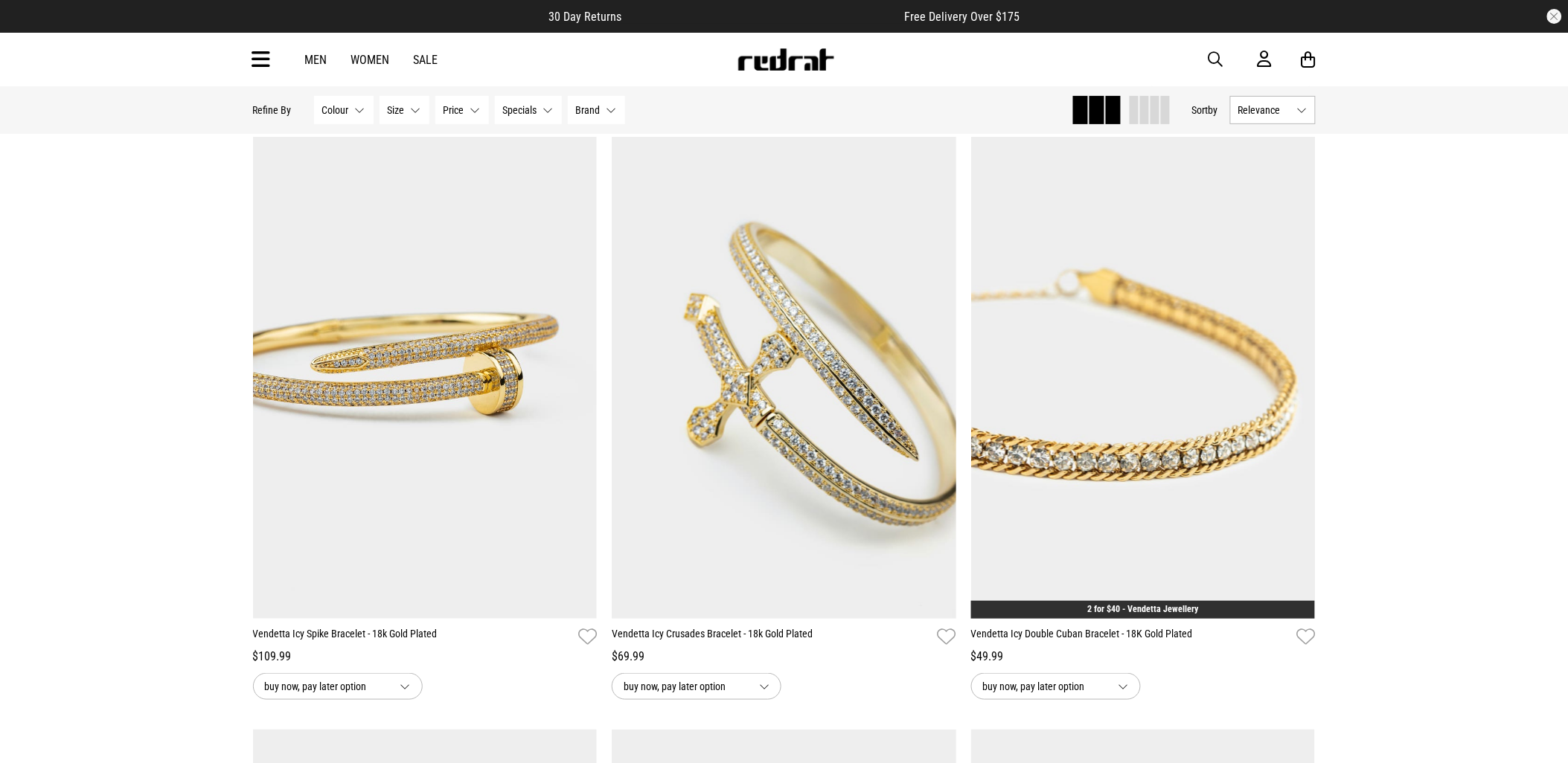
click at [1206, 57] on div "Men Women Sale Sign in New Back Footwear Back Mens Back Womens Back Youth & Kid…" at bounding box center [784, 60] width 1086 height 54
click at [1210, 57] on span "button" at bounding box center [1215, 59] width 15 height 18
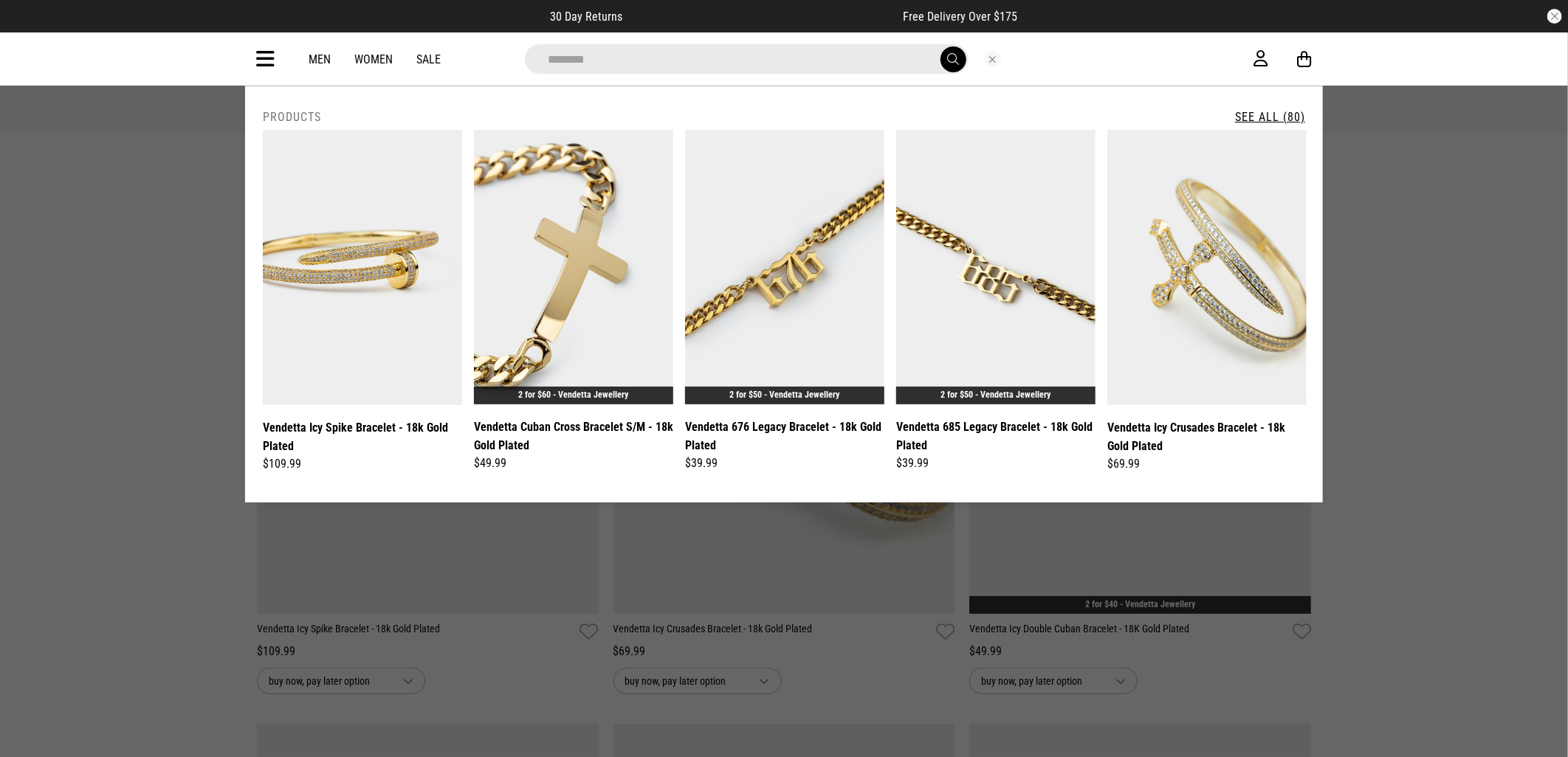
type input "********"
click at [940, 46] on button "submit" at bounding box center [953, 59] width 26 height 26
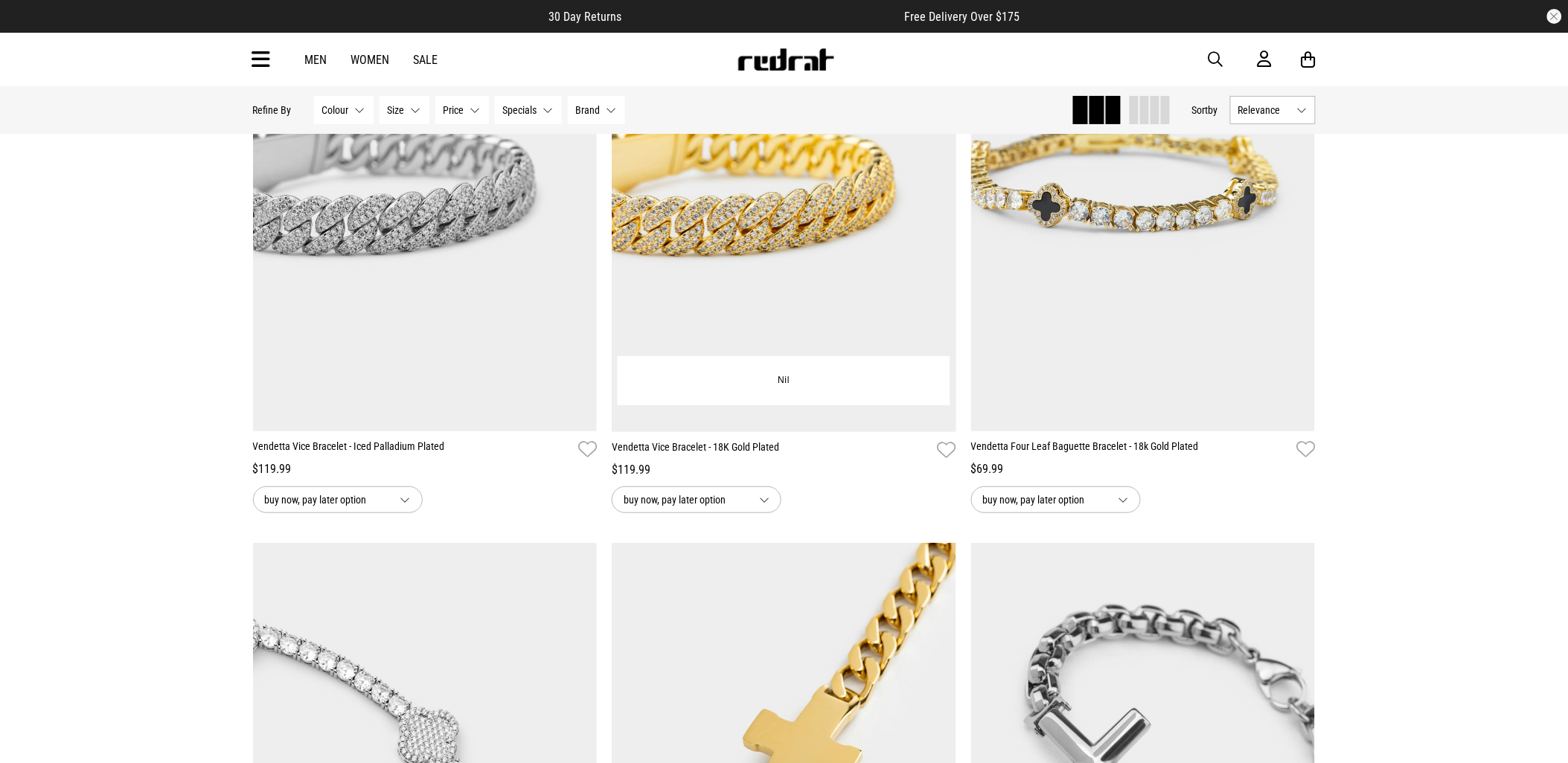
scroll to position [2561, 0]
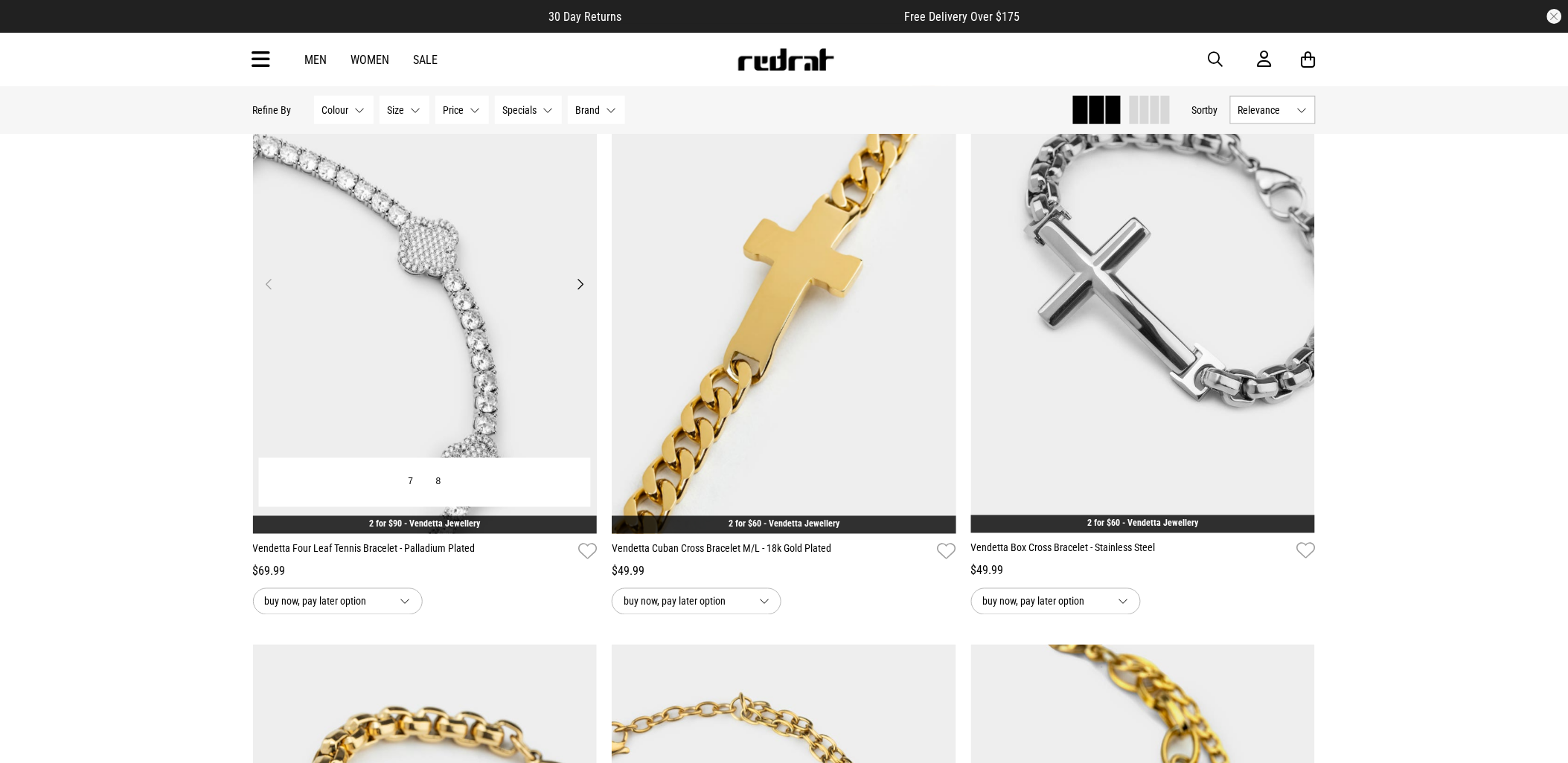
click at [528, 299] on img at bounding box center [425, 293] width 345 height 482
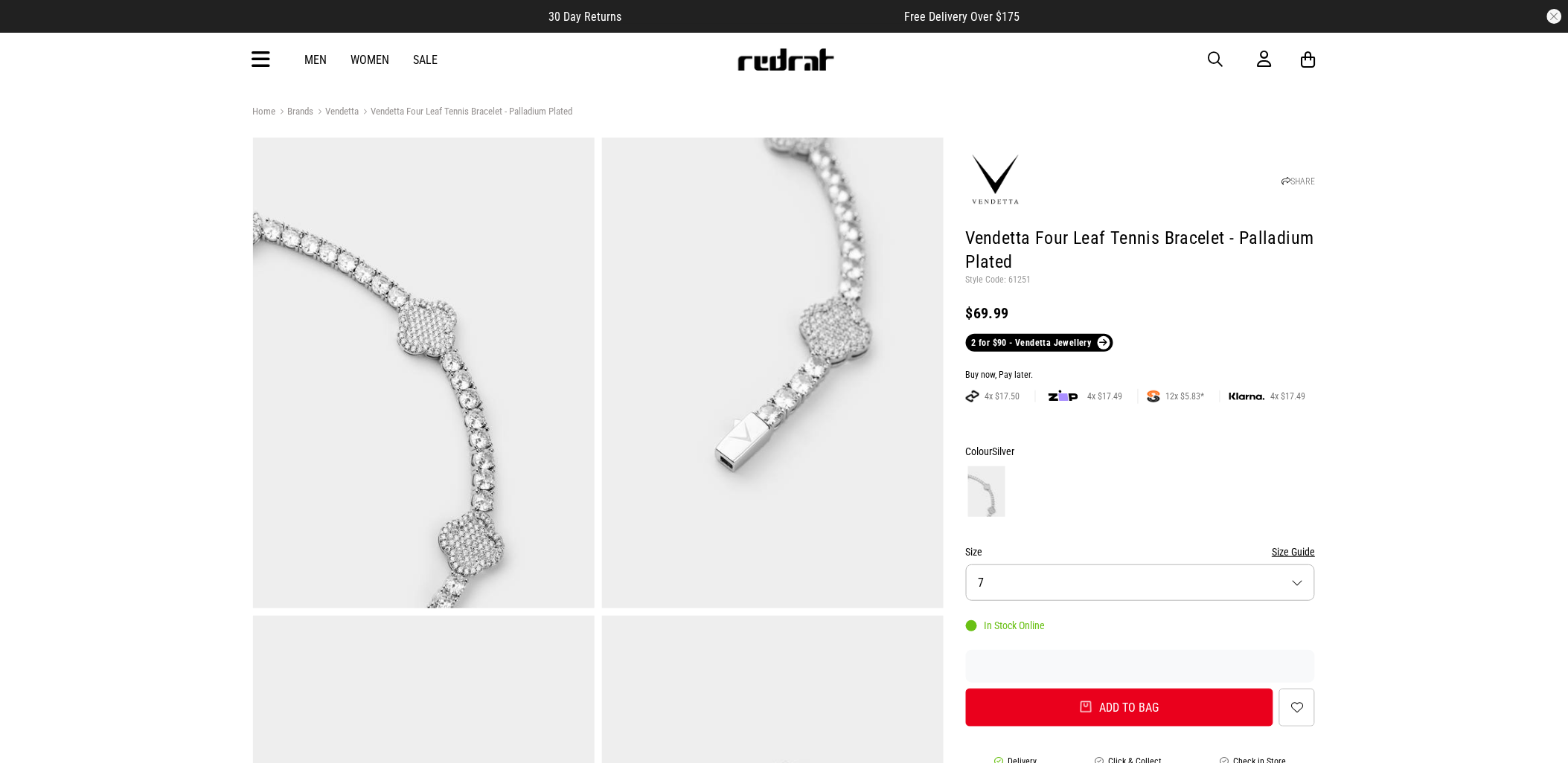
click at [1024, 278] on p "Style Code: 61251" at bounding box center [1140, 281] width 350 height 12
copy p "61251"
click at [1225, 52] on button "button" at bounding box center [1223, 59] width 30 height 18
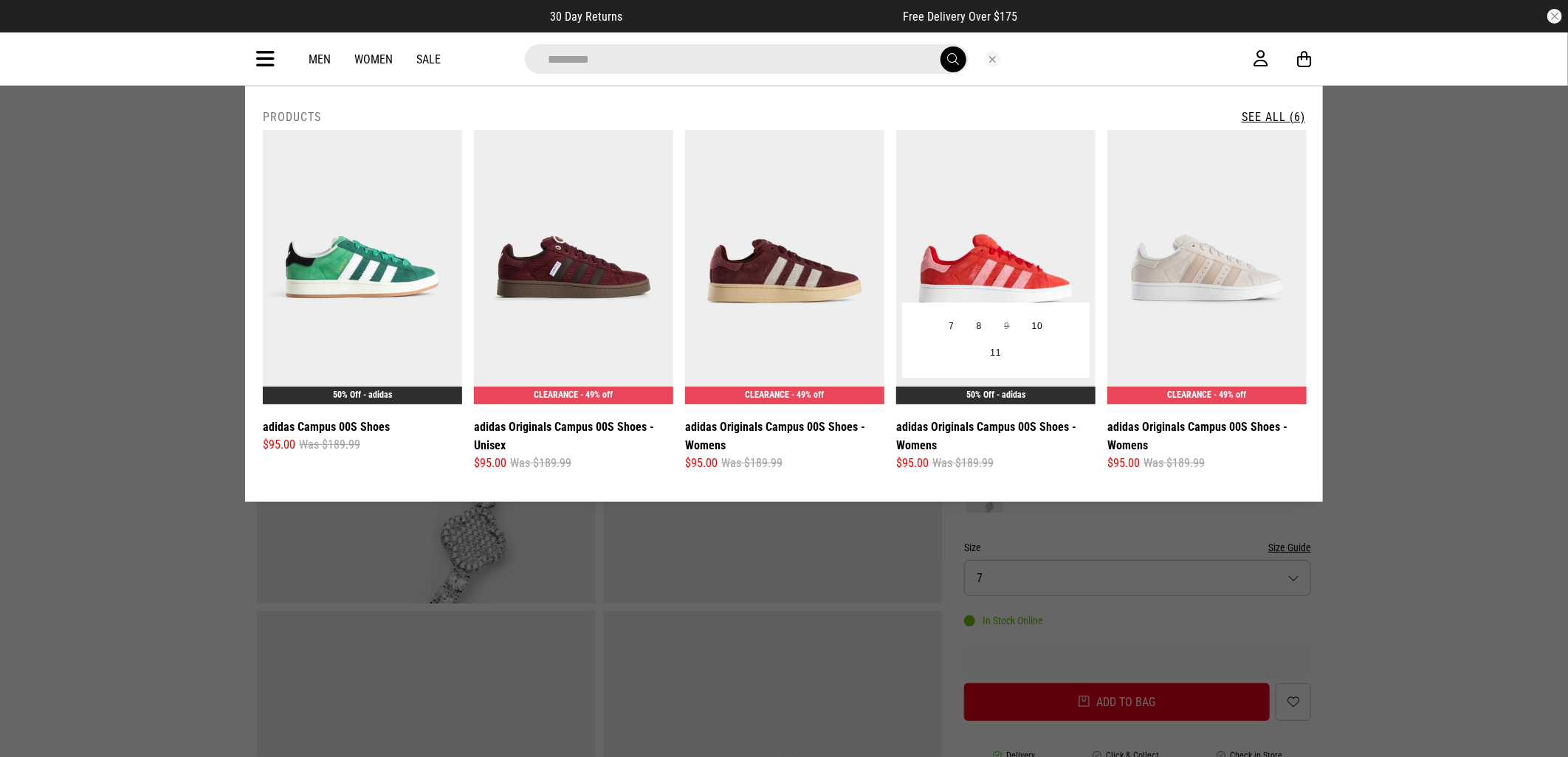
type input "*********"
click at [972, 242] on img at bounding box center [996, 267] width 199 height 275
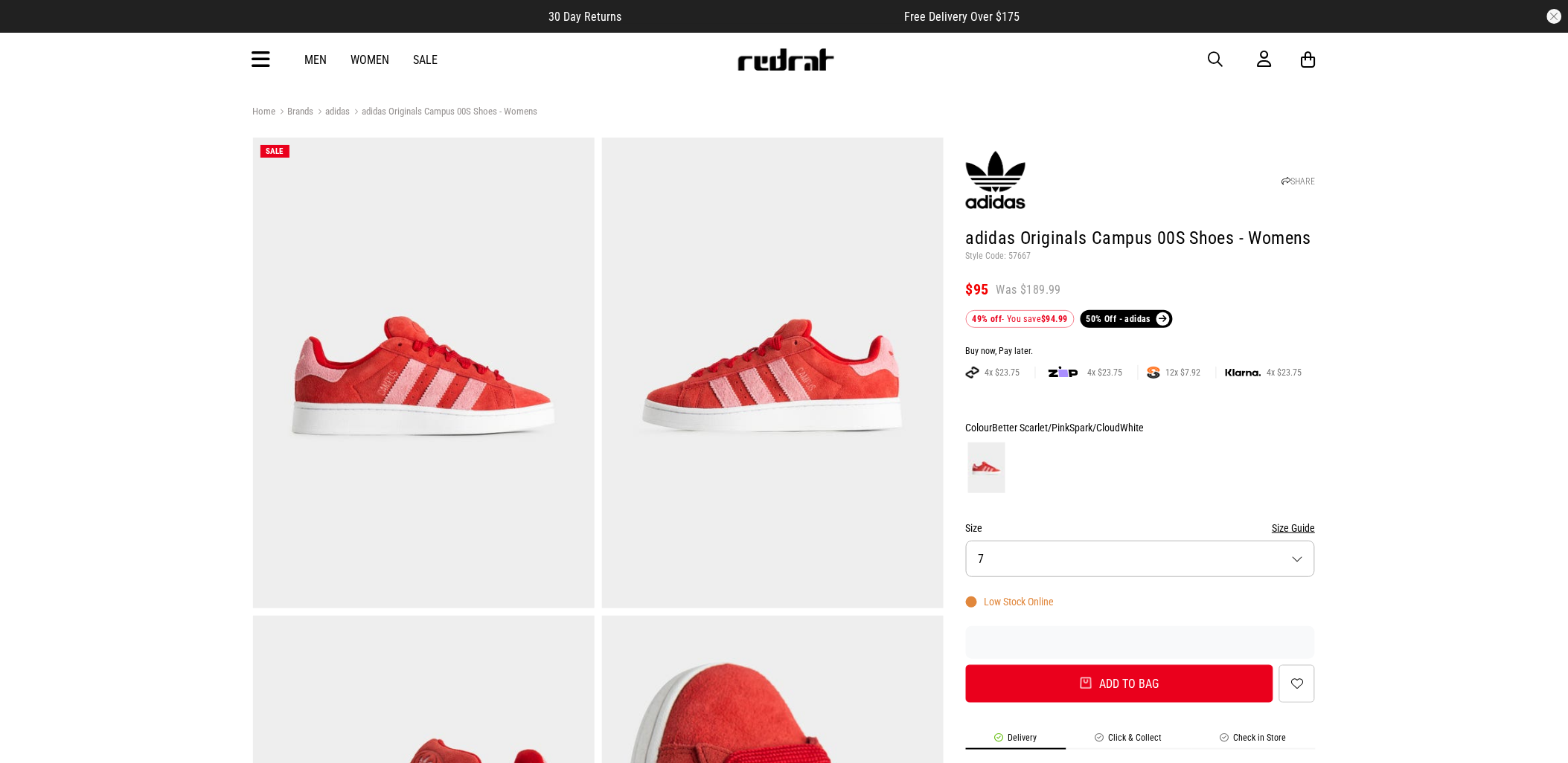
click at [1011, 256] on p "Style Code: 57667" at bounding box center [1140, 257] width 350 height 12
copy p "57667"
click at [1227, 60] on button "button" at bounding box center [1223, 59] width 30 height 18
type input "*"
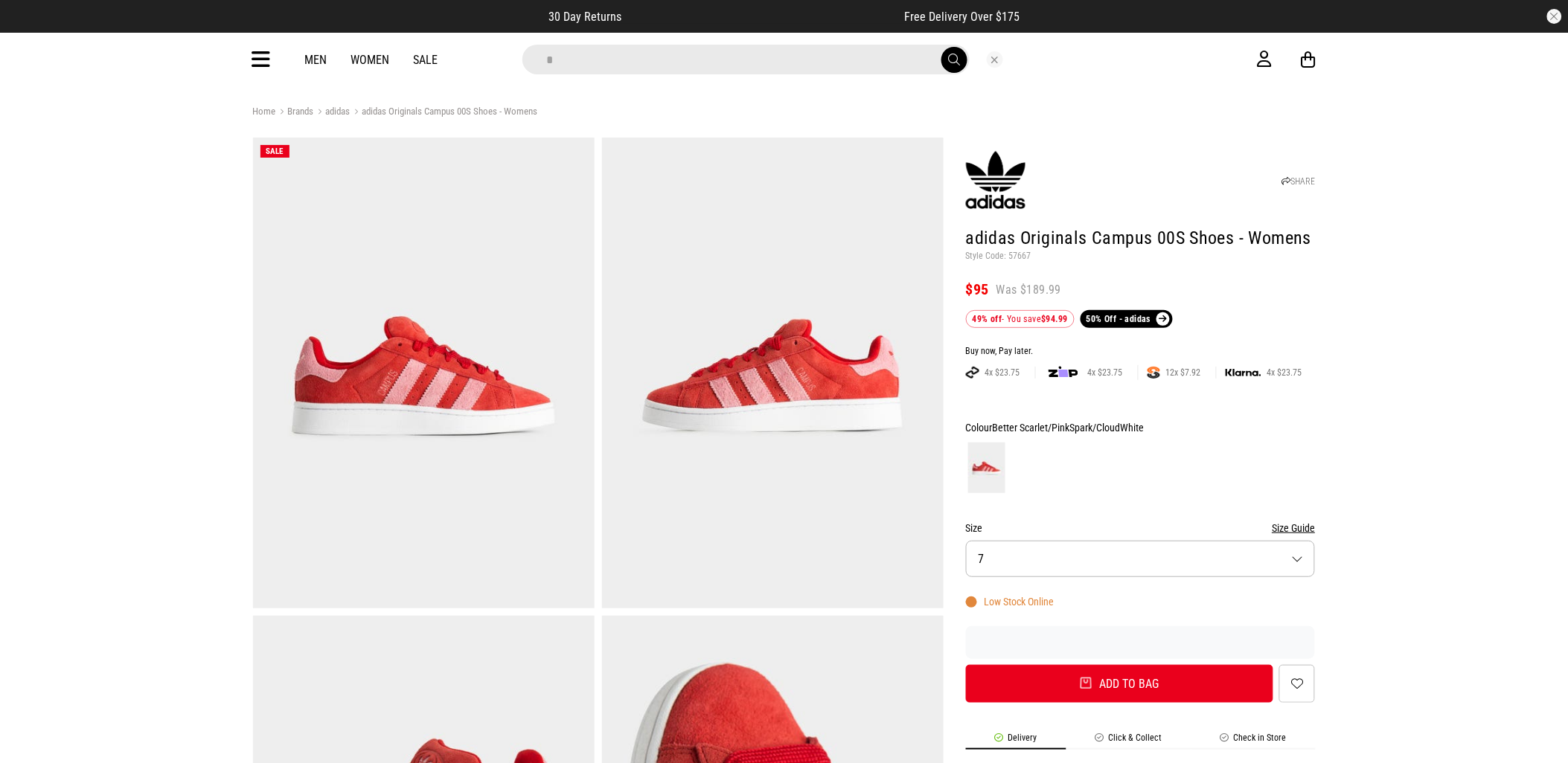
click at [941, 47] on button "submit" at bounding box center [954, 60] width 26 height 26
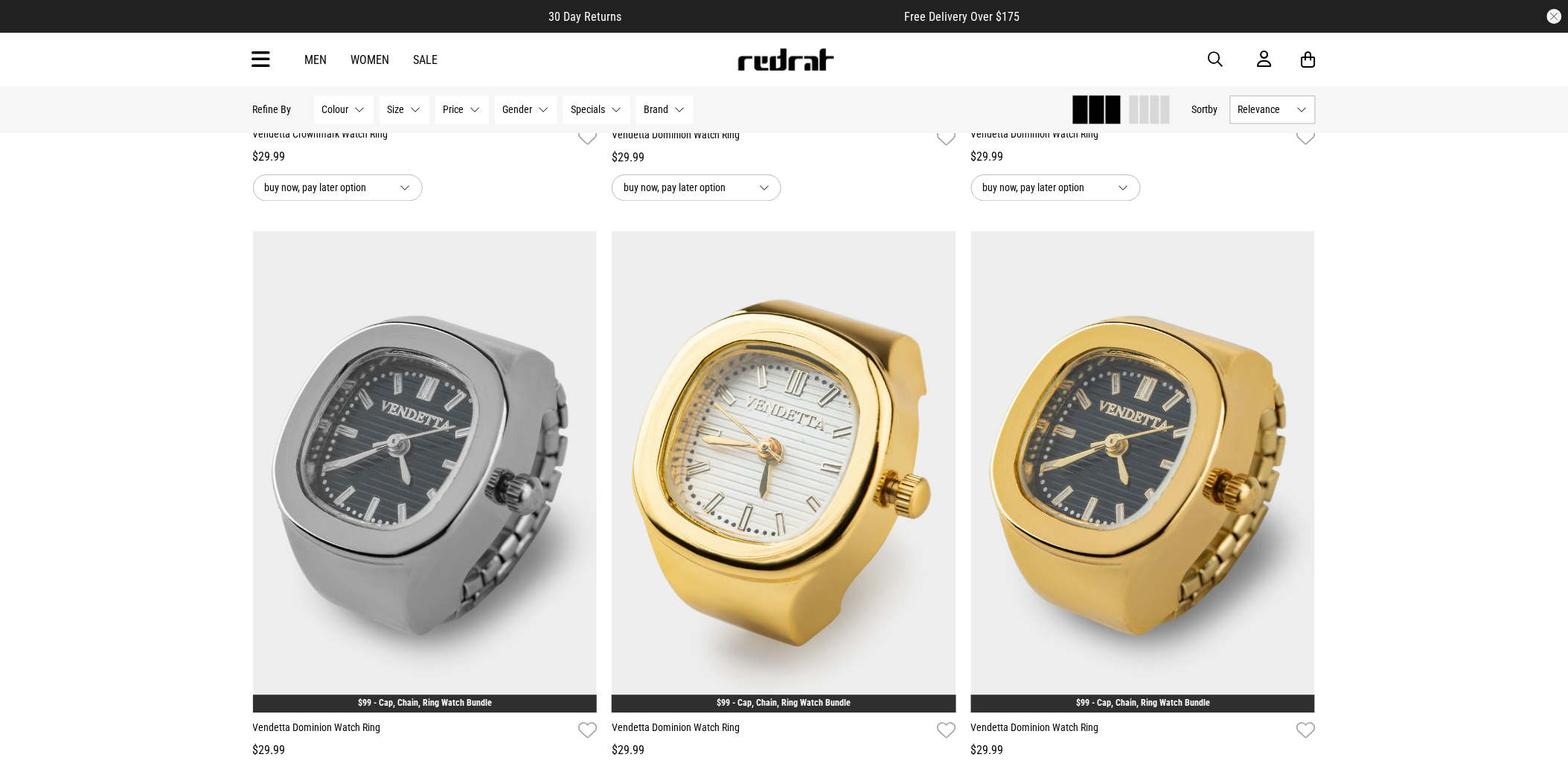
click at [262, 54] on icon at bounding box center [261, 60] width 18 height 24
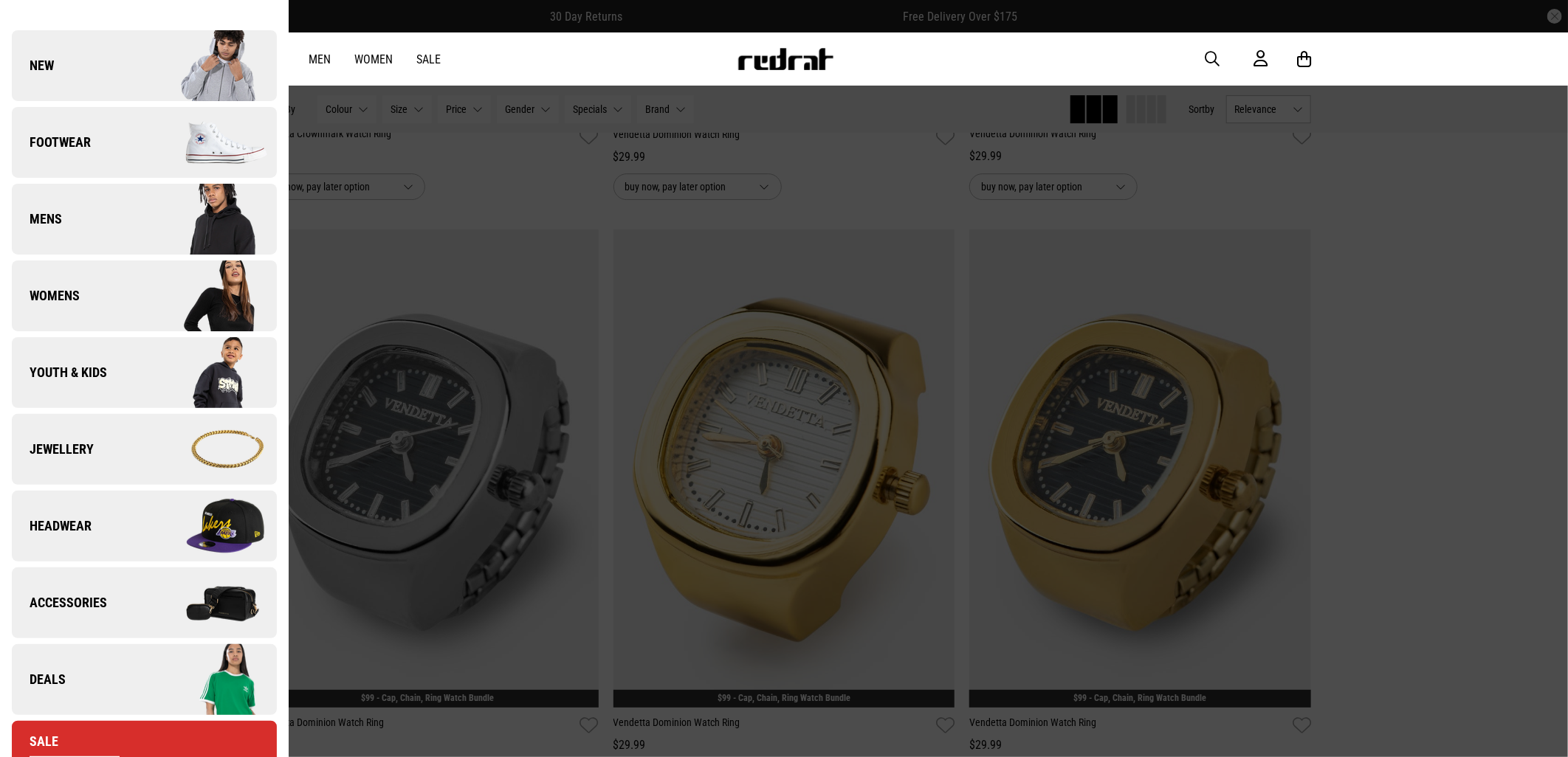
scroll to position [82, 0]
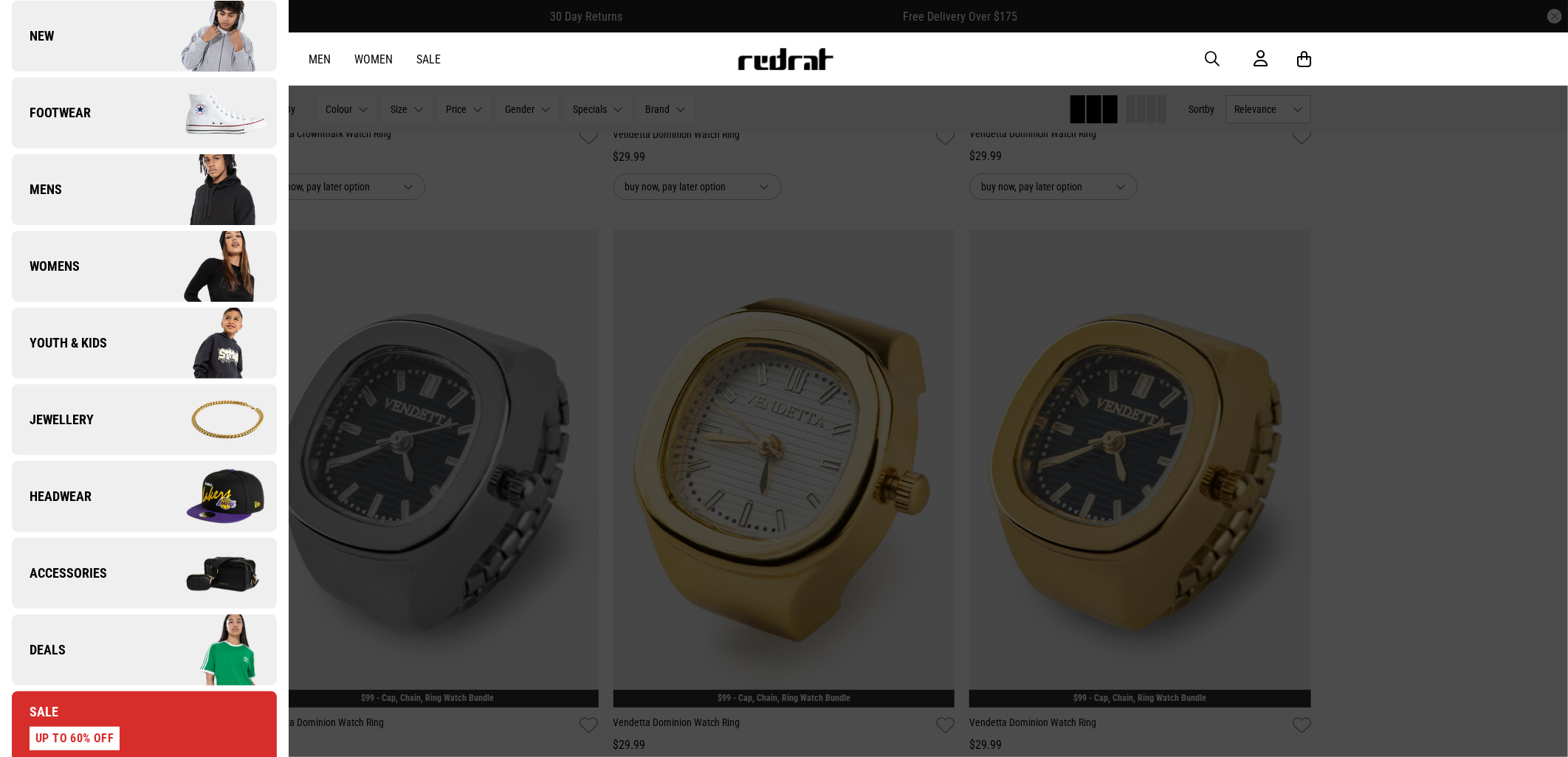
click at [106, 636] on link "Deals" at bounding box center [144, 650] width 265 height 71
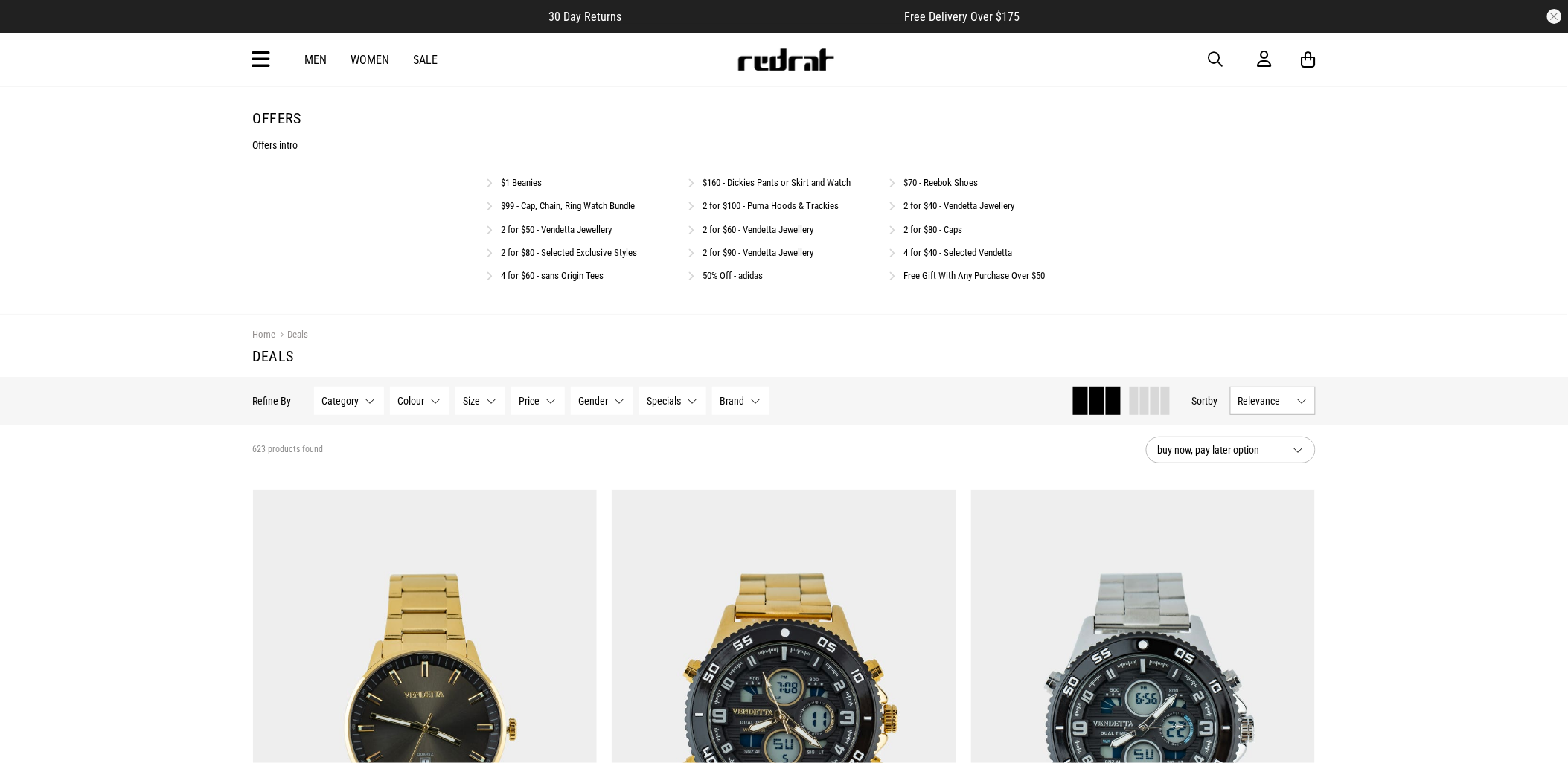
click at [986, 279] on link "Free Gift With Any Purchase Over $50" at bounding box center [975, 276] width 142 height 11
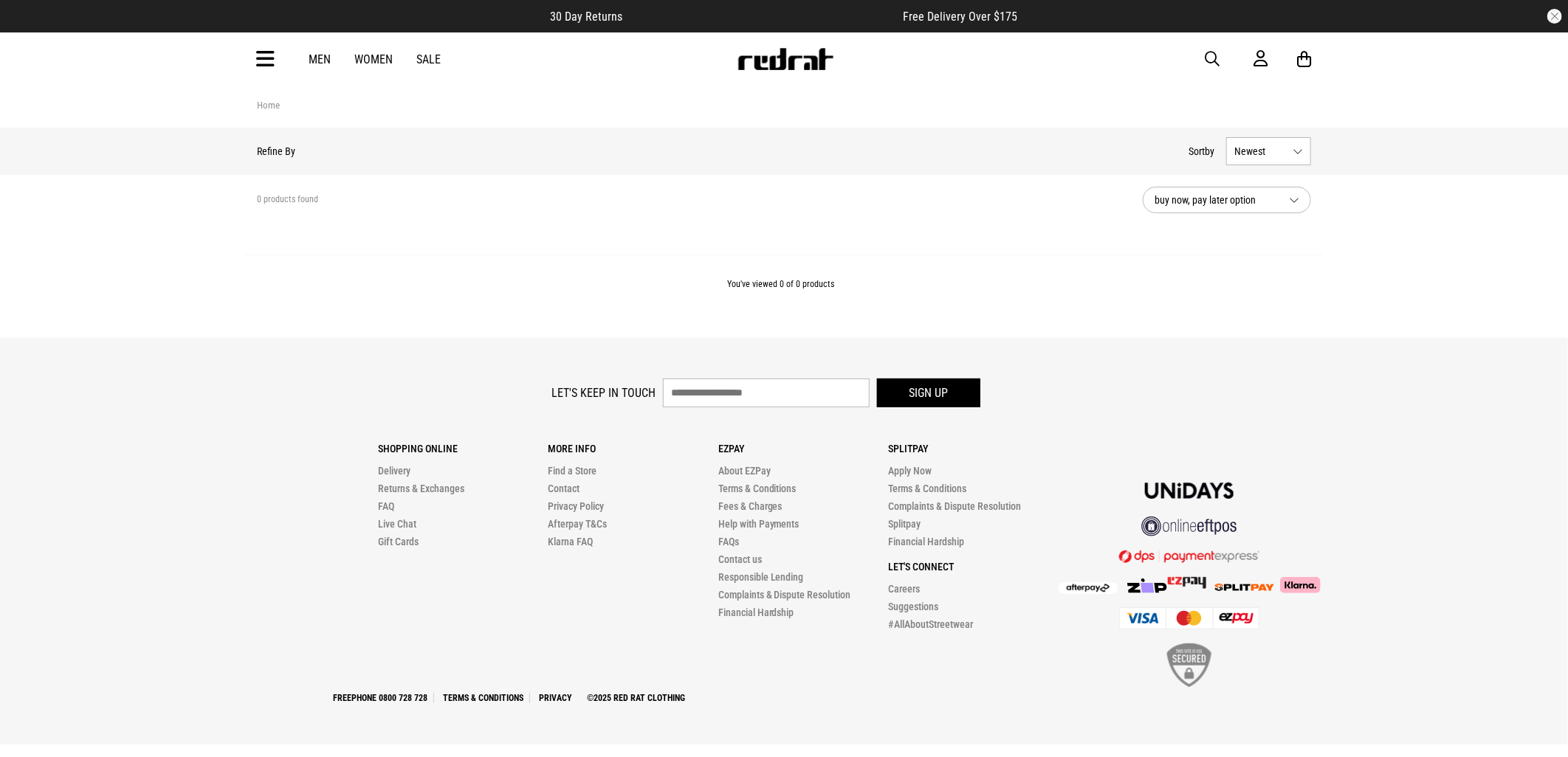
click at [1200, 62] on div "Men Women Sale Sign in New Back Footwear Back Mens Back Womens Back Youth & Kid…" at bounding box center [784, 59] width 1078 height 53
click at [1212, 55] on span "button" at bounding box center [1212, 58] width 14 height 17
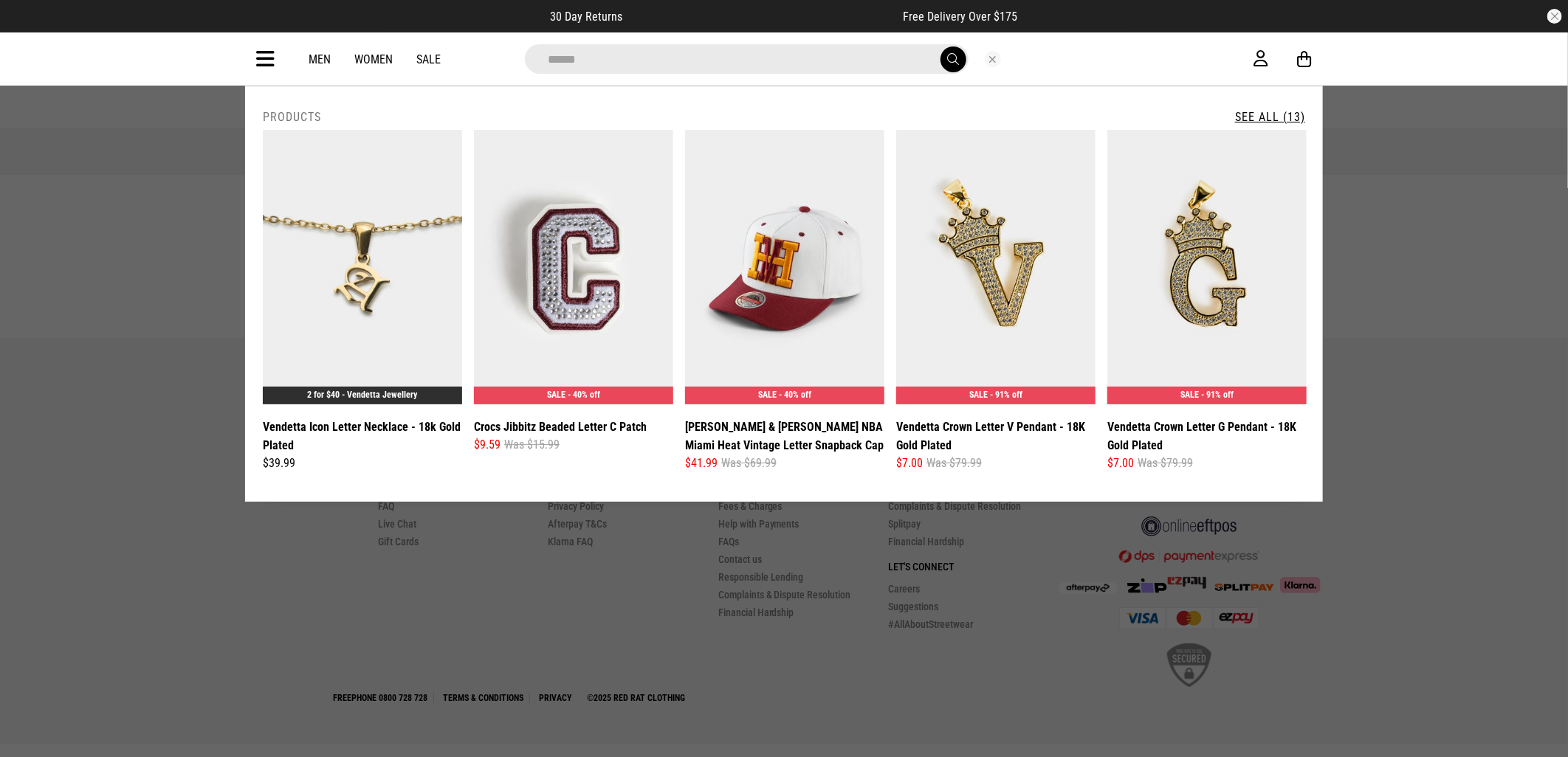
type input "******"
click at [940, 46] on button "submit" at bounding box center [953, 59] width 26 height 26
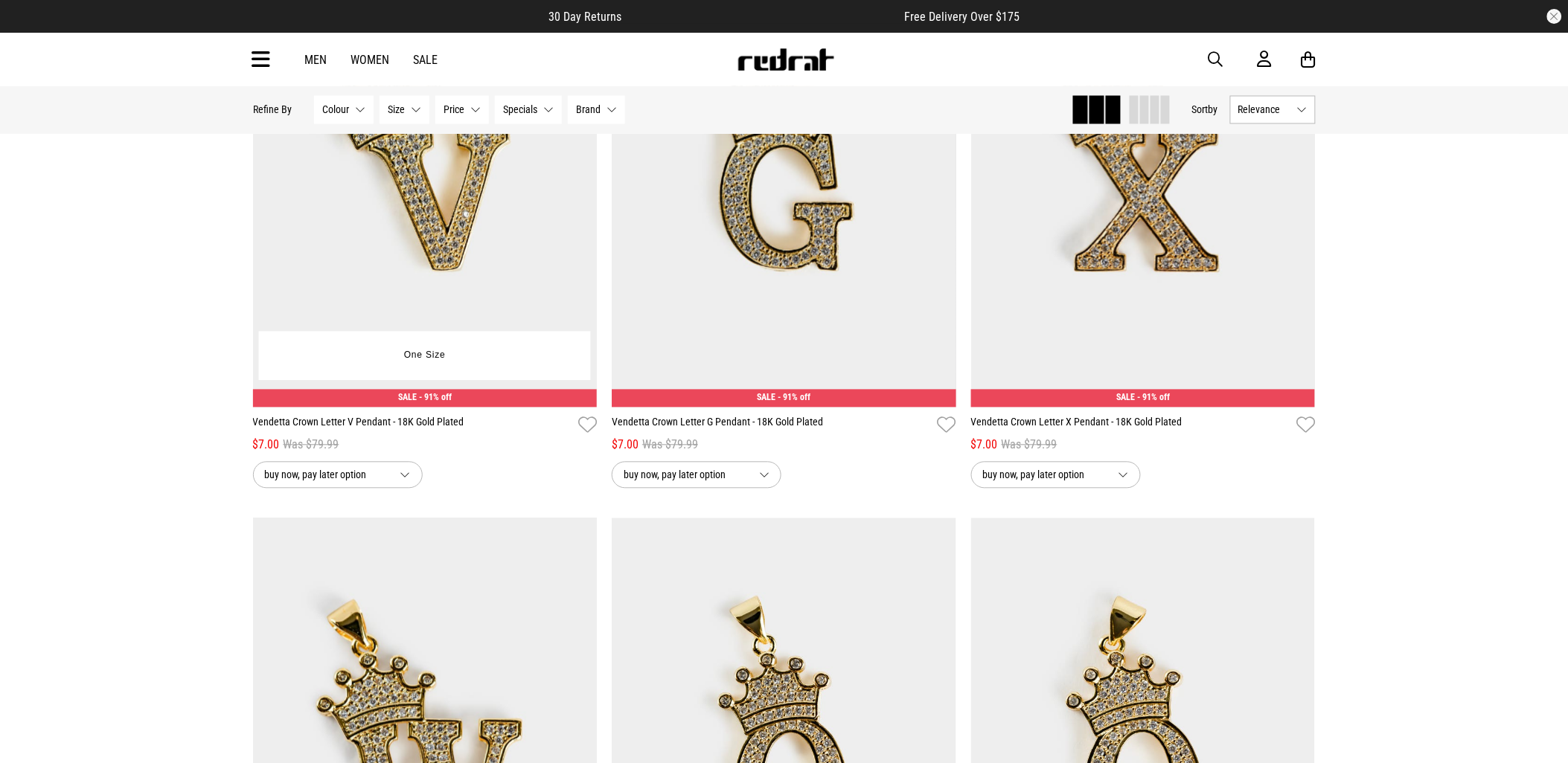
scroll to position [1149, 0]
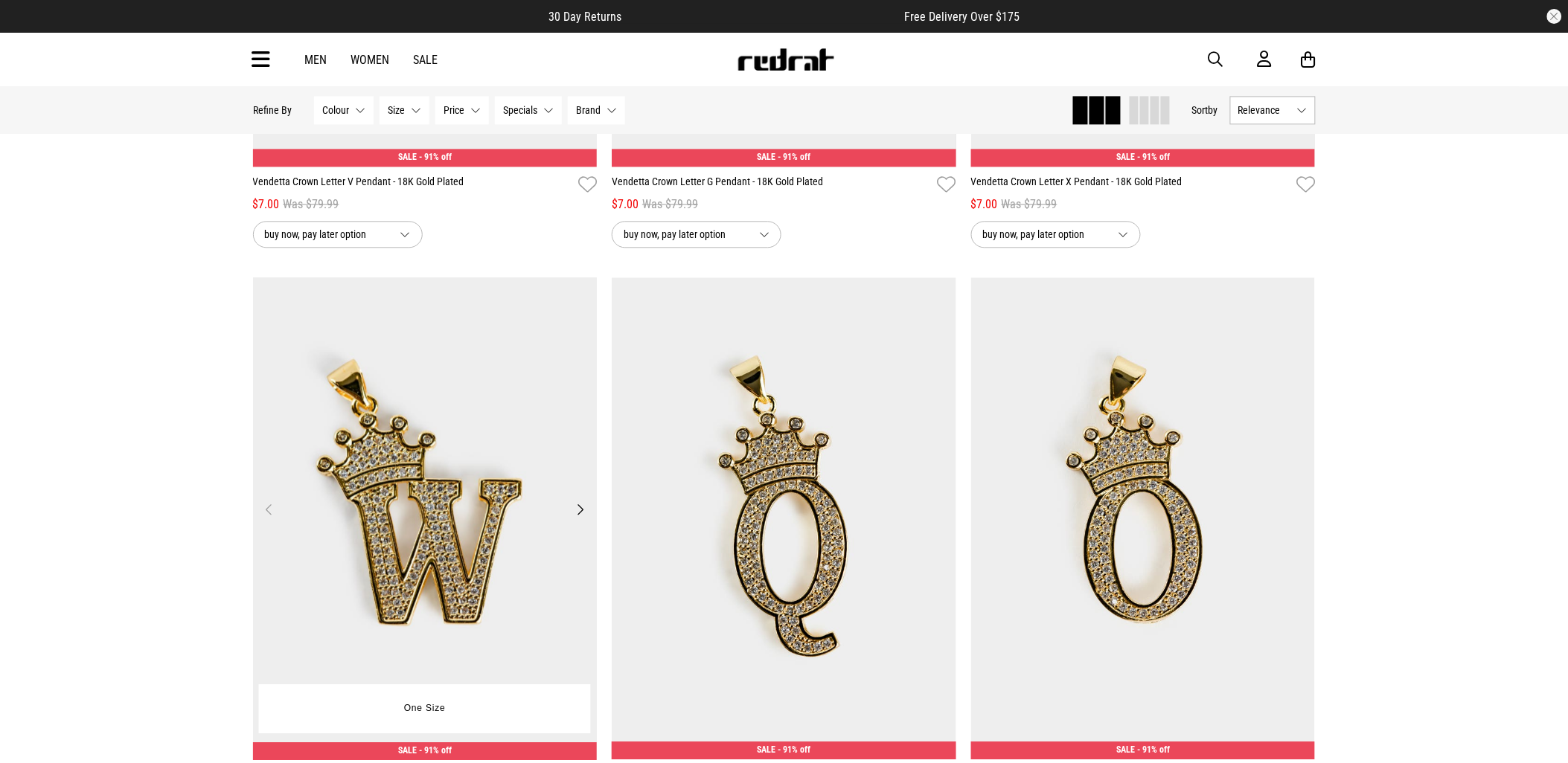
click at [501, 293] on img at bounding box center [425, 519] width 345 height 482
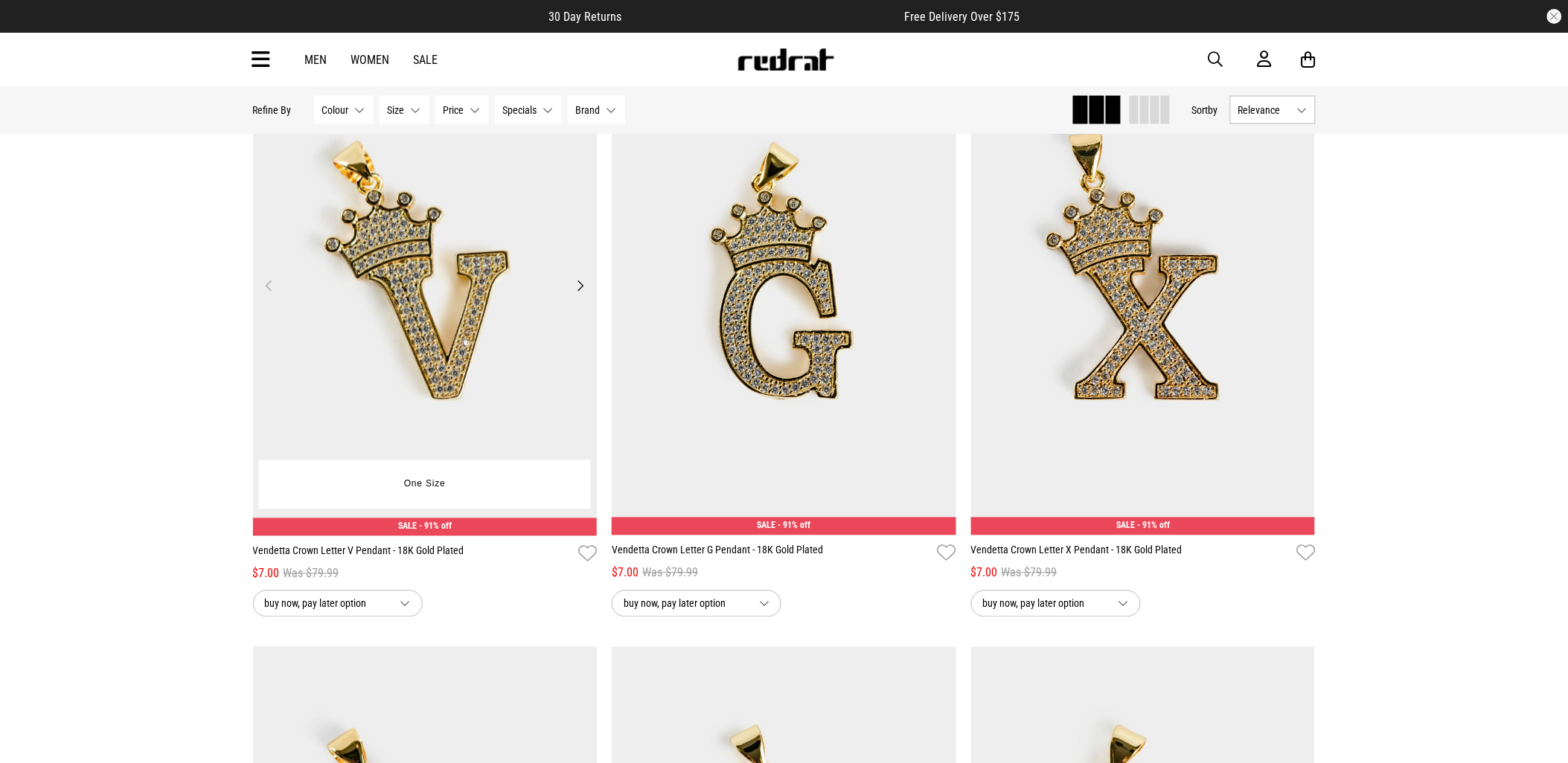
click at [476, 298] on img at bounding box center [425, 295] width 345 height 482
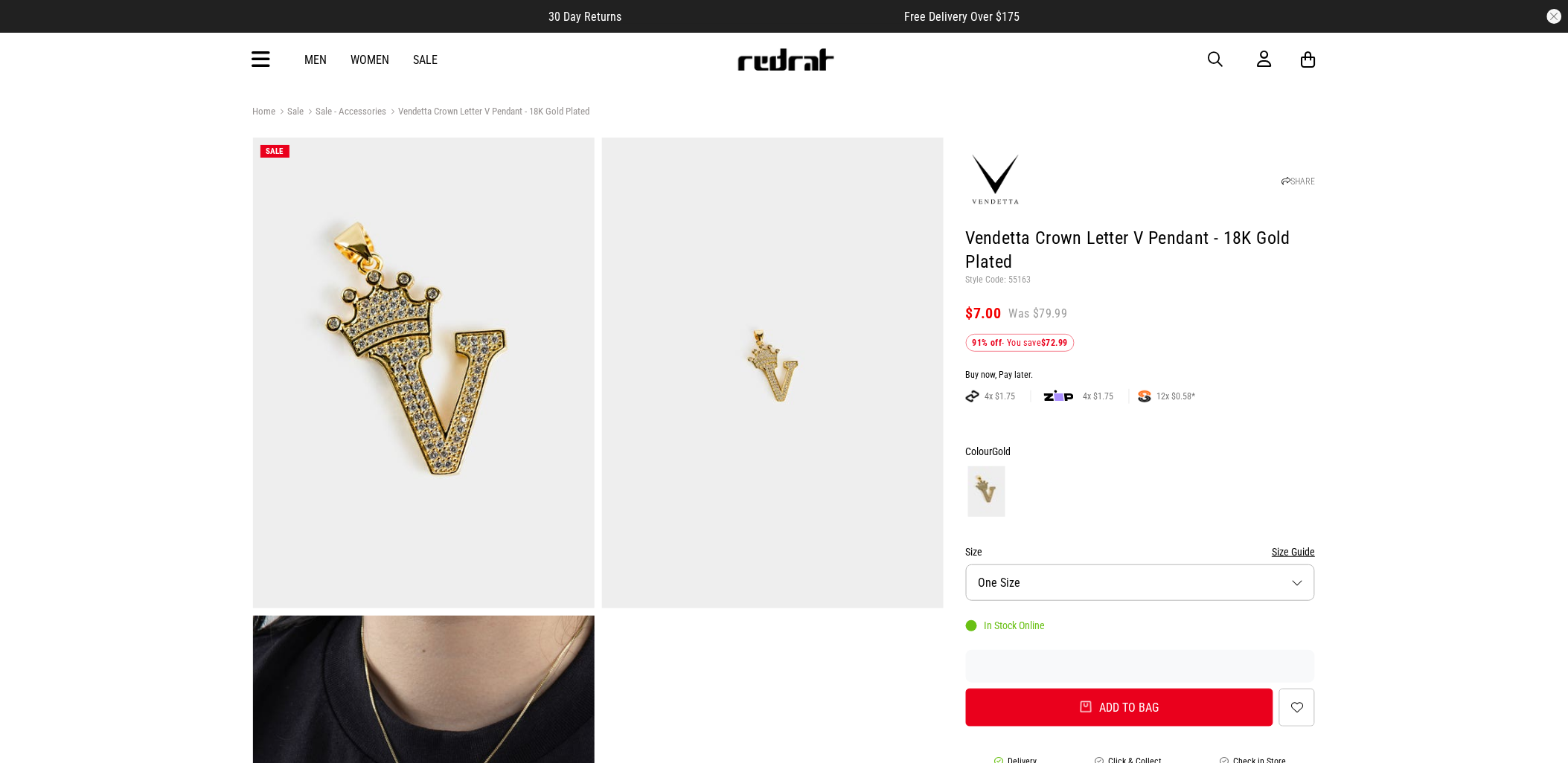
click at [1014, 281] on p "Style Code: 55163" at bounding box center [1140, 281] width 350 height 12
copy p "55163"
